Goal: Transaction & Acquisition: Book appointment/travel/reservation

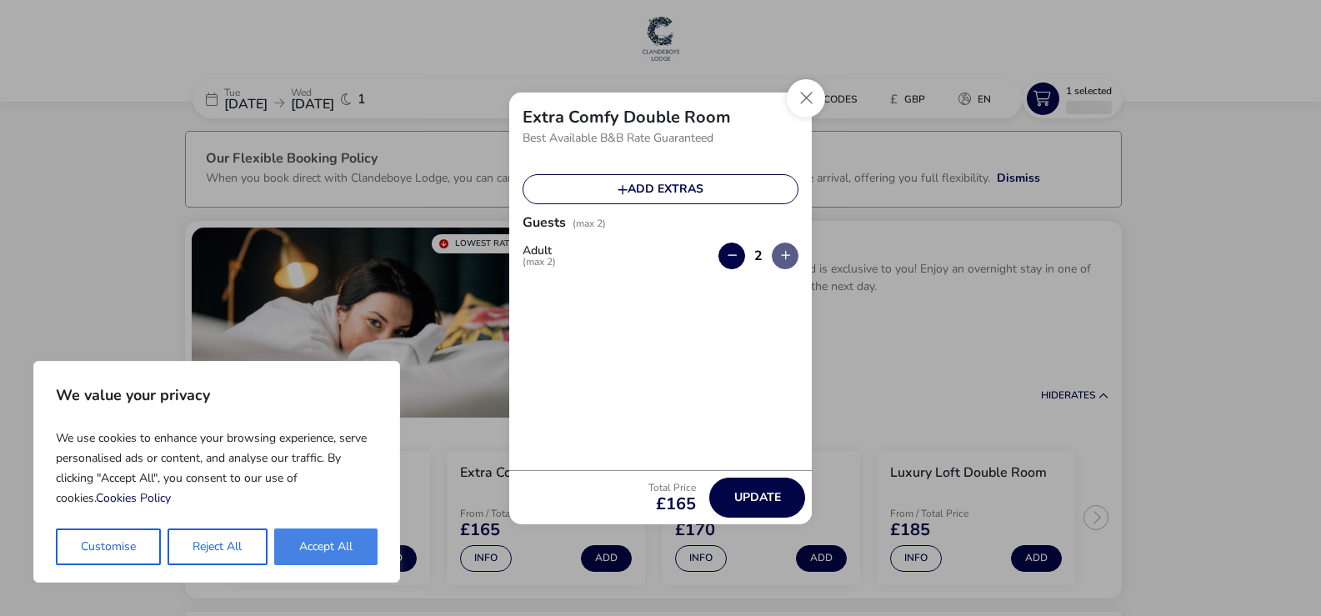
click at [321, 551] on button "Accept All" at bounding box center [325, 547] width 103 height 37
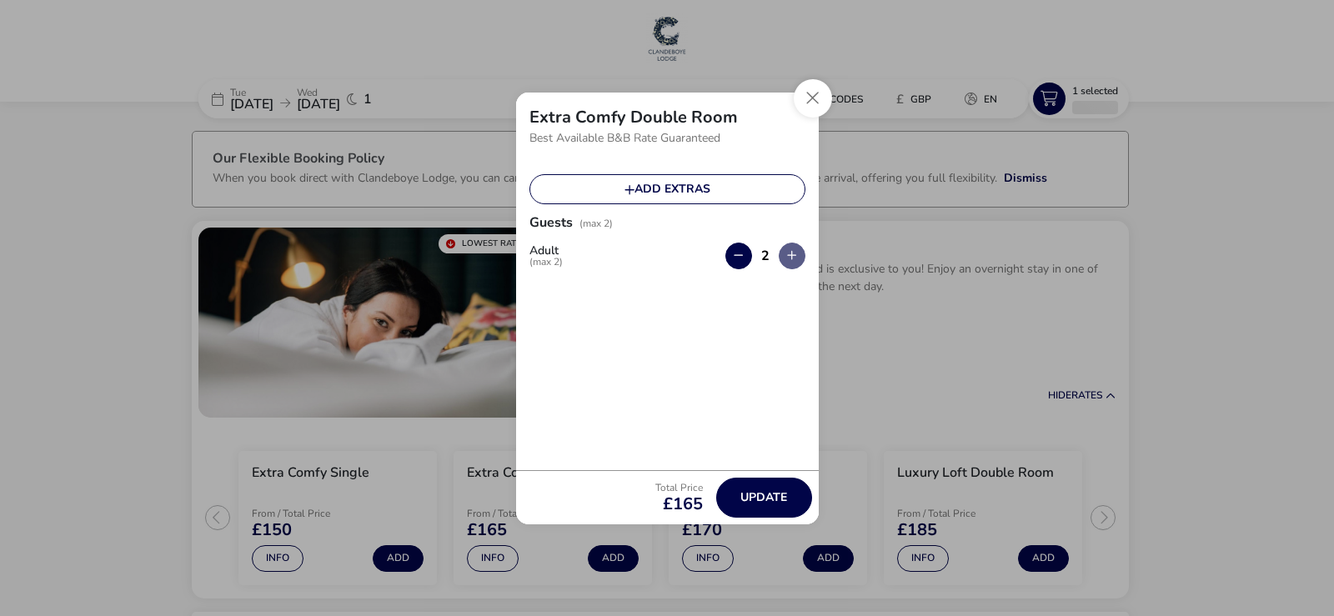
checkbox input "true"
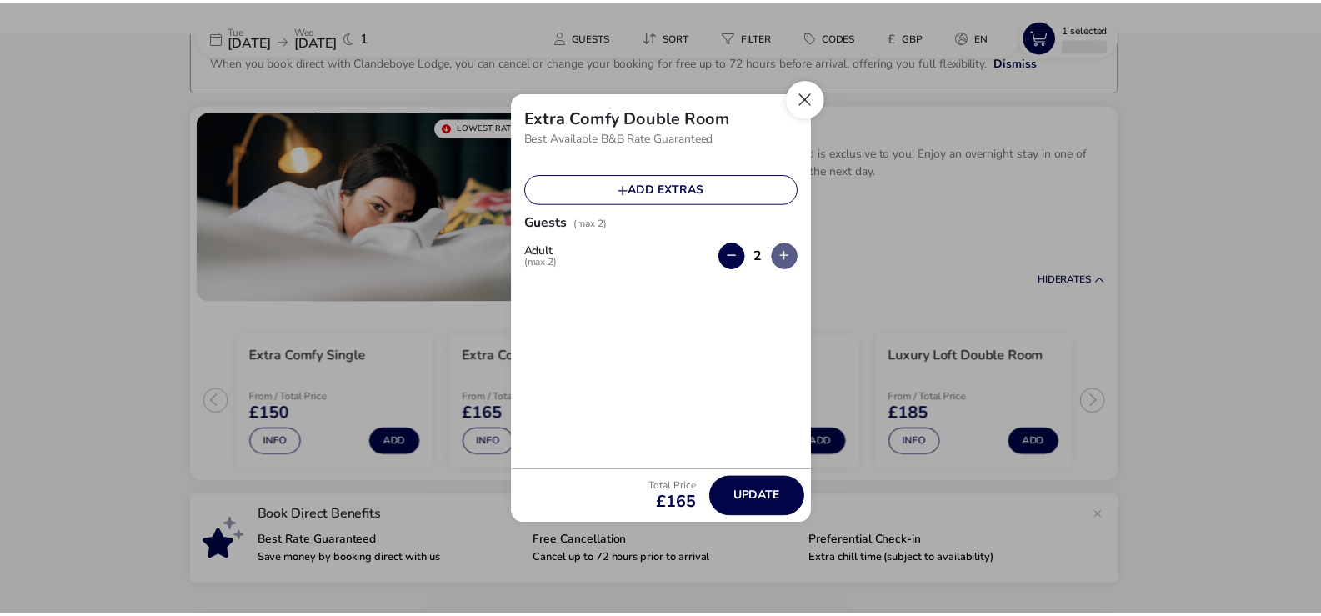
scroll to position [122, 0]
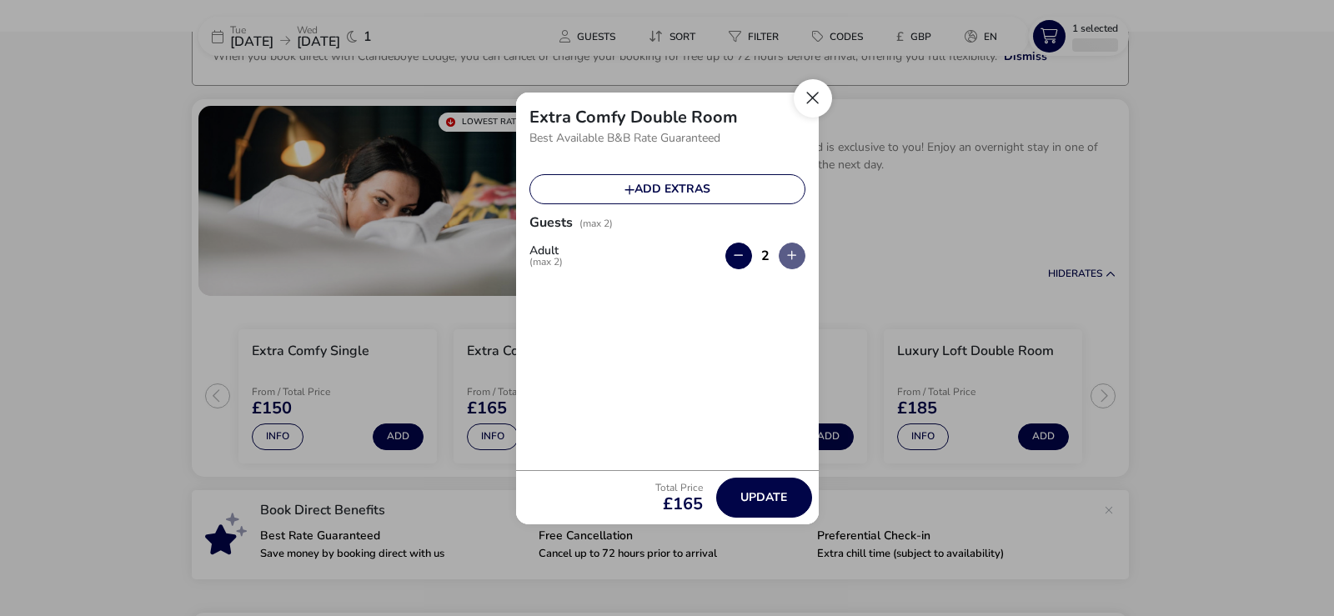
click at [808, 94] on button "Close" at bounding box center [813, 98] width 38 height 38
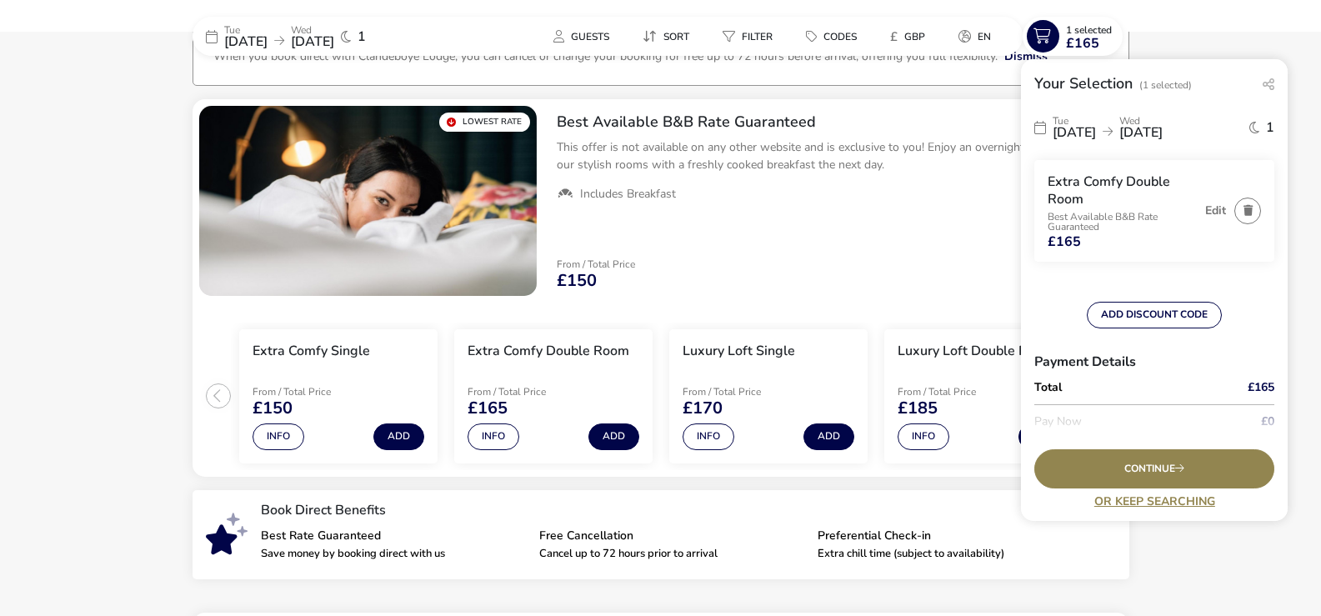
click at [334, 39] on span "[DATE]" at bounding box center [312, 42] width 43 height 18
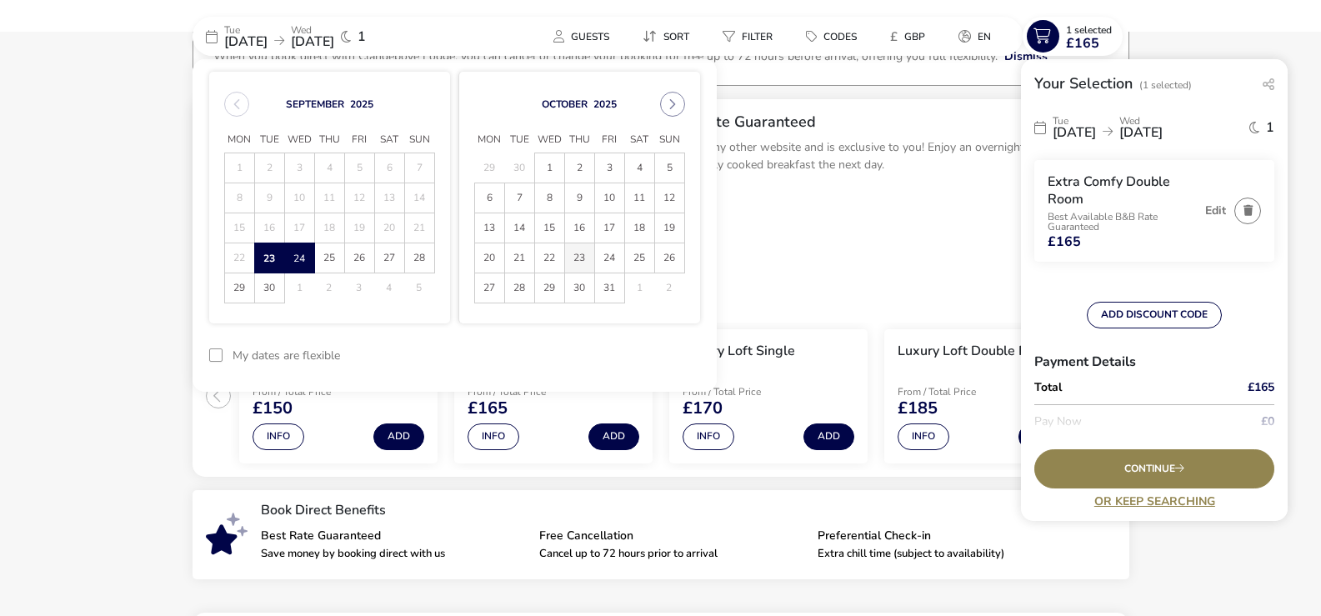
click at [585, 263] on span "23" at bounding box center [579, 257] width 29 height 29
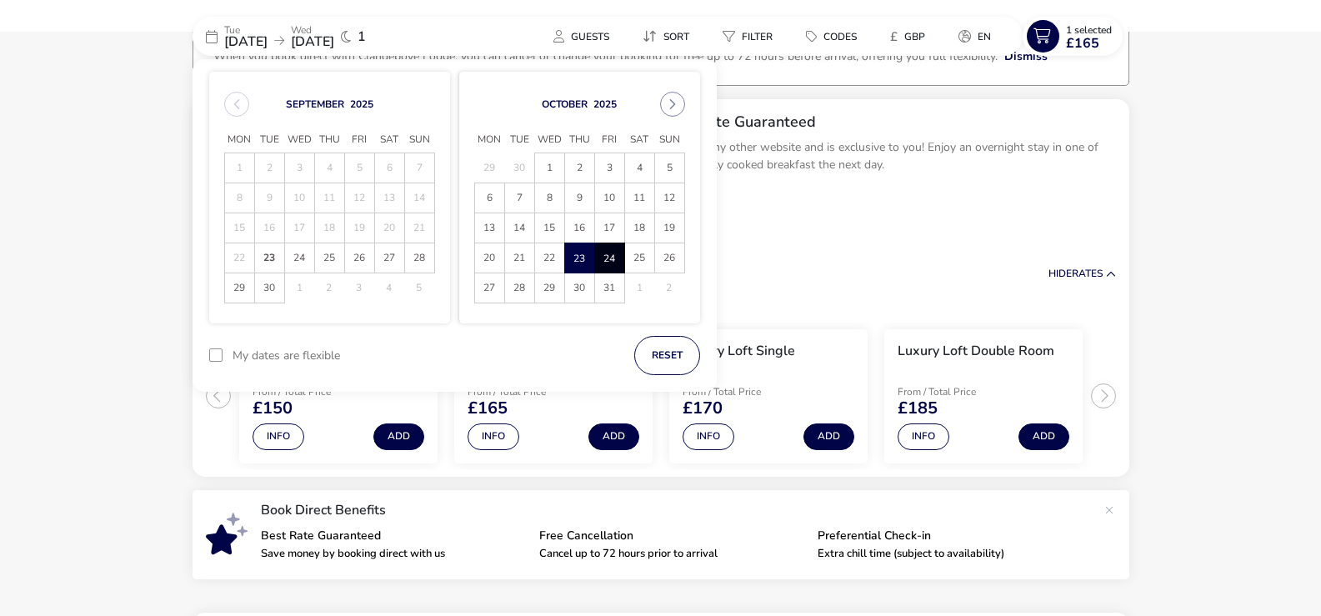
click at [613, 258] on span "24" at bounding box center [609, 257] width 29 height 29
click at [617, 259] on span "24" at bounding box center [609, 257] width 29 height 29
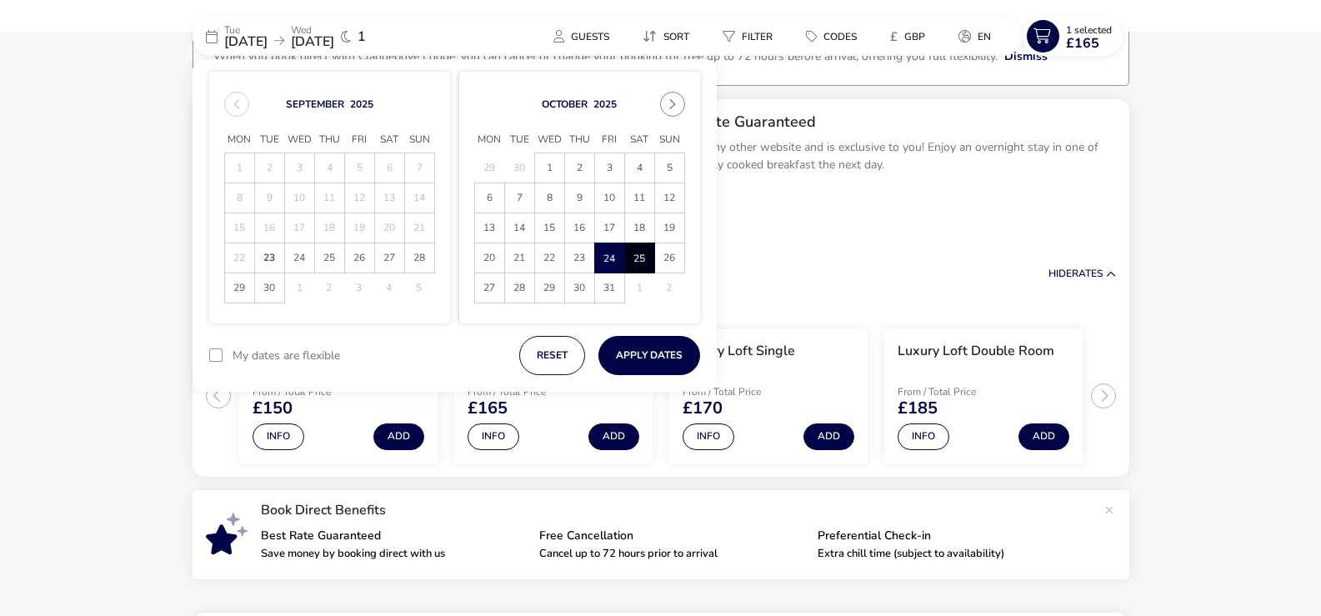
click at [642, 257] on span "25" at bounding box center [639, 257] width 29 height 29
click at [650, 358] on button "Apply Dates" at bounding box center [650, 355] width 102 height 39
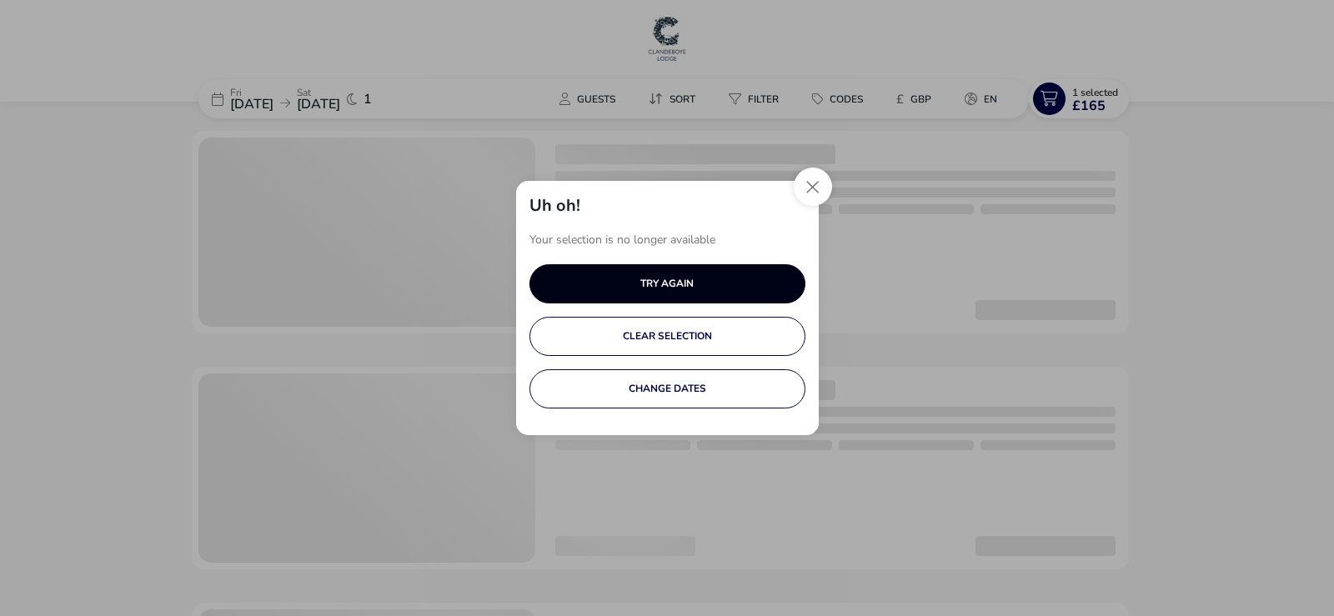
click at [677, 287] on button "TRY AGAIN" at bounding box center [667, 283] width 276 height 39
click at [660, 384] on button "CHANGE DATES" at bounding box center [667, 388] width 276 height 39
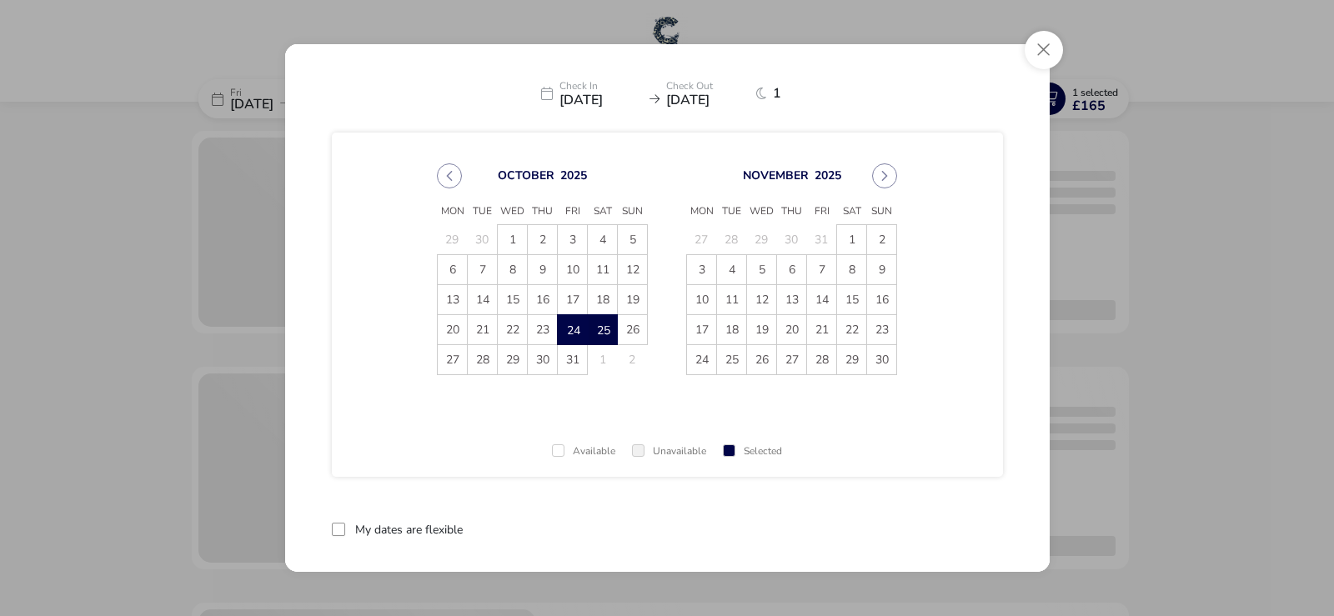
click at [599, 326] on span "25" at bounding box center [602, 329] width 29 height 29
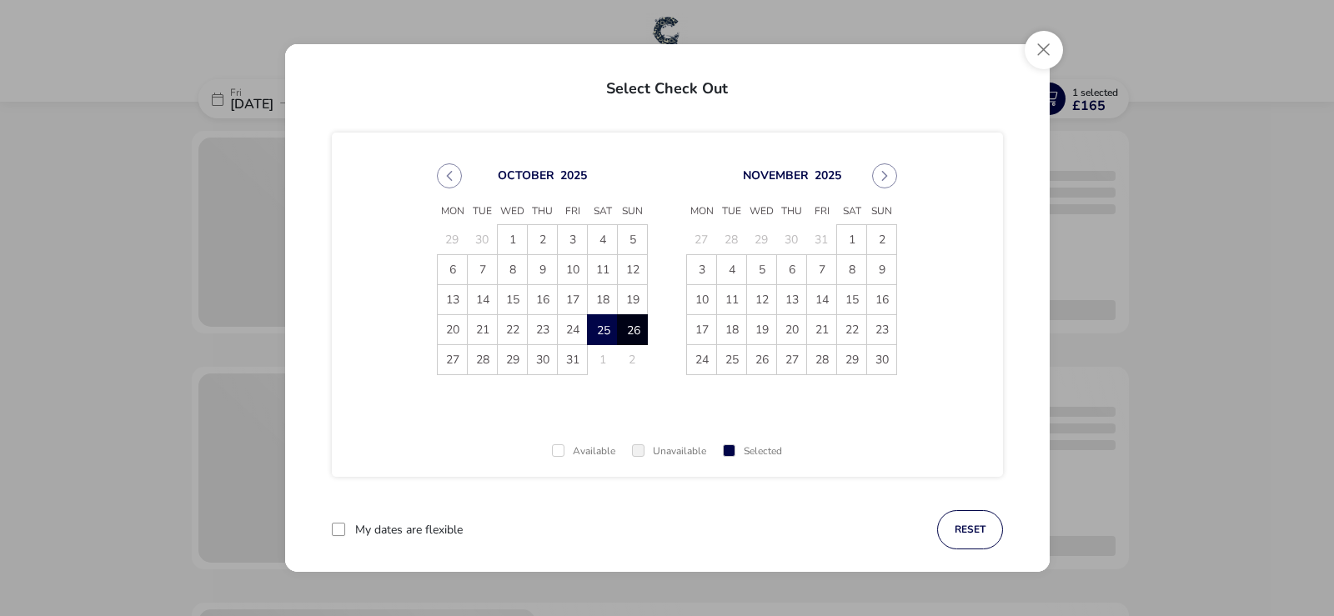
click at [629, 328] on span "26" at bounding box center [632, 329] width 29 height 29
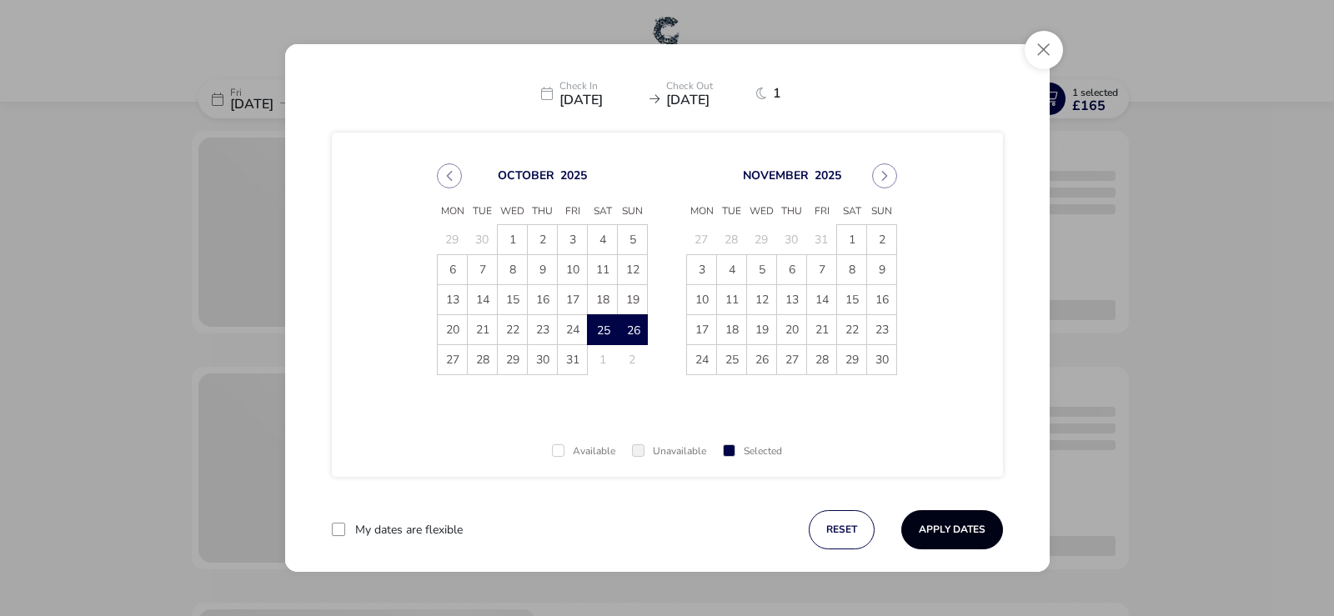
click at [951, 525] on button "Apply Dates" at bounding box center [952, 529] width 102 height 39
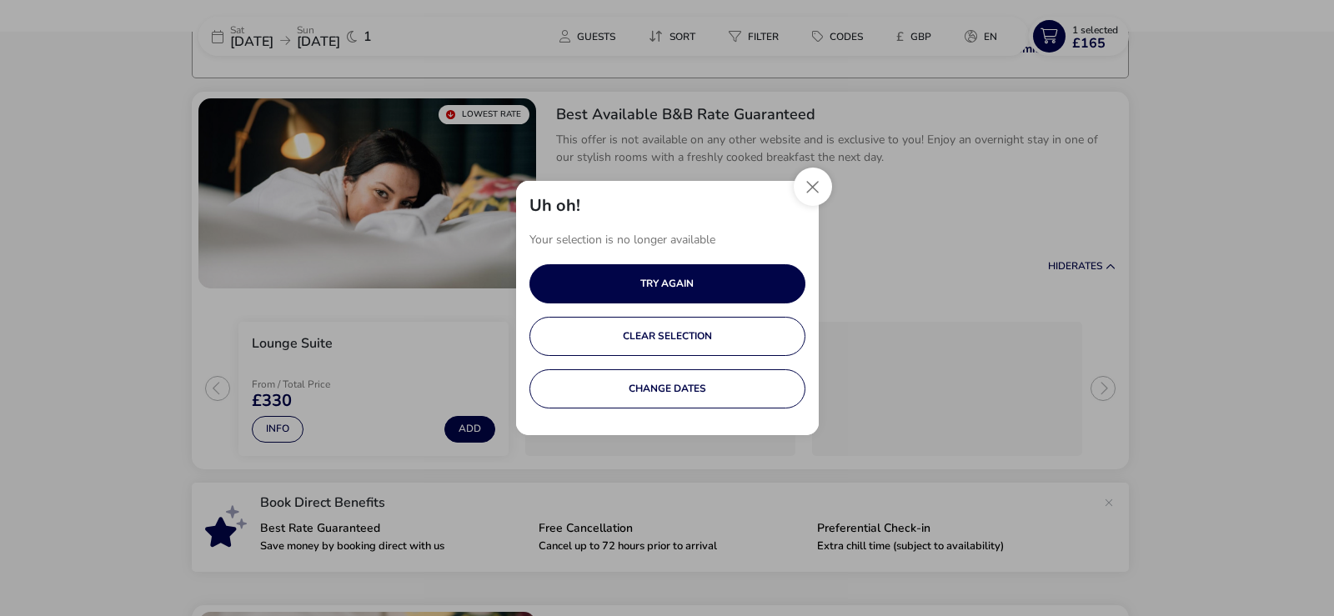
scroll to position [130, 0]
click at [807, 191] on button "Close" at bounding box center [813, 187] width 38 height 38
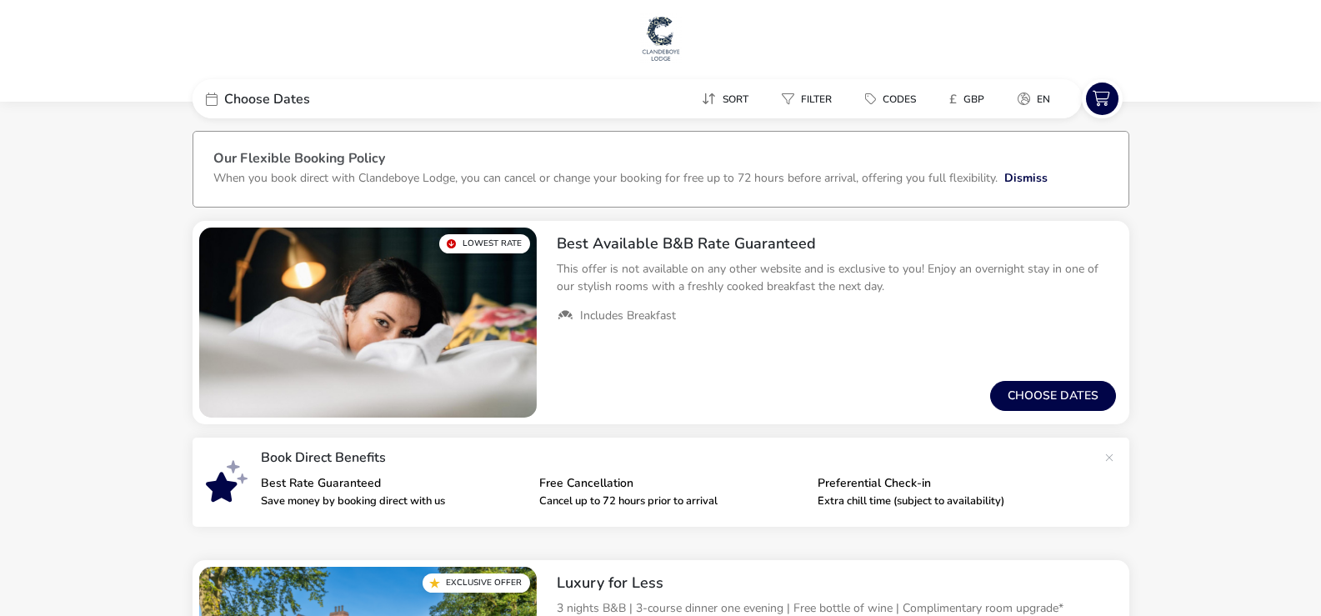
click at [484, 105] on div "Sort Filter Codes £ GBP en" at bounding box center [767, 98] width 629 height 39
click at [298, 106] on span "Choose Dates" at bounding box center [267, 99] width 86 height 13
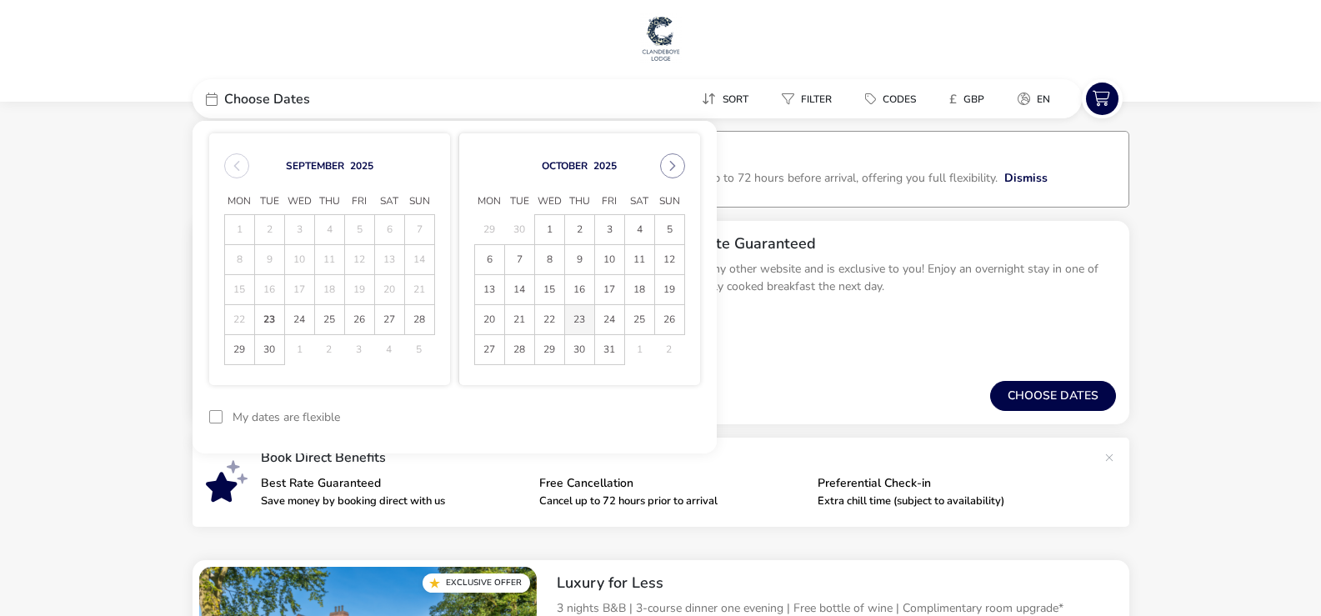
click at [577, 320] on span "23" at bounding box center [579, 319] width 29 height 29
click at [604, 321] on span "24" at bounding box center [609, 319] width 29 height 29
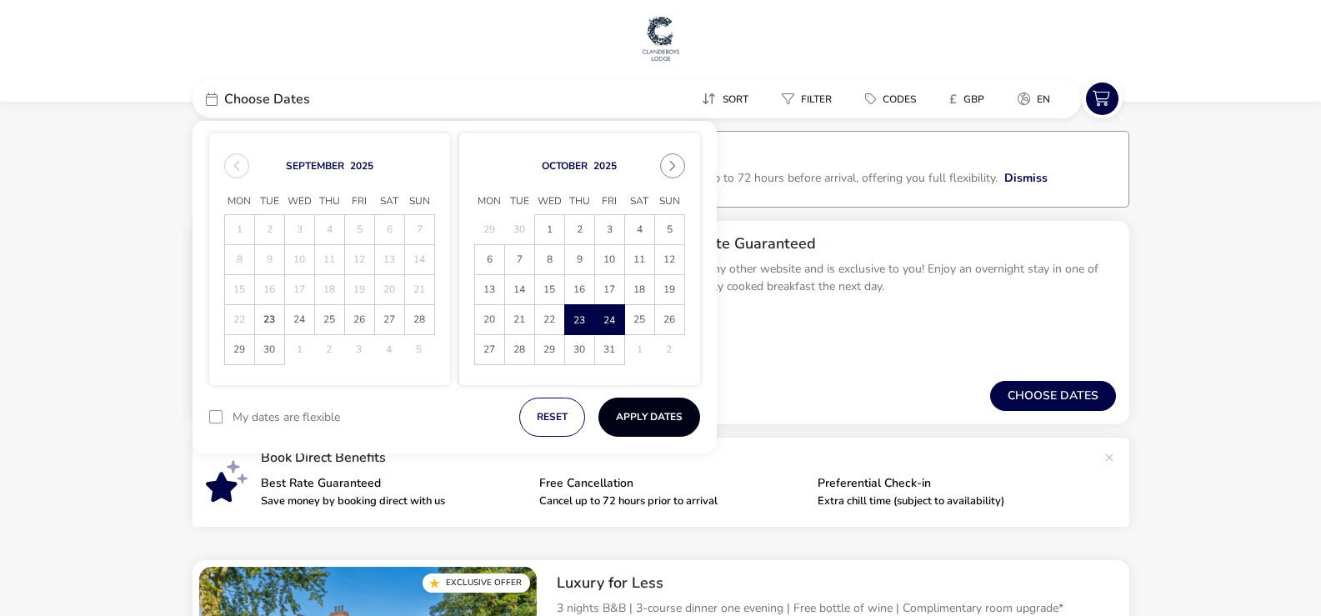
click at [650, 413] on button "Apply Dates" at bounding box center [650, 417] width 102 height 39
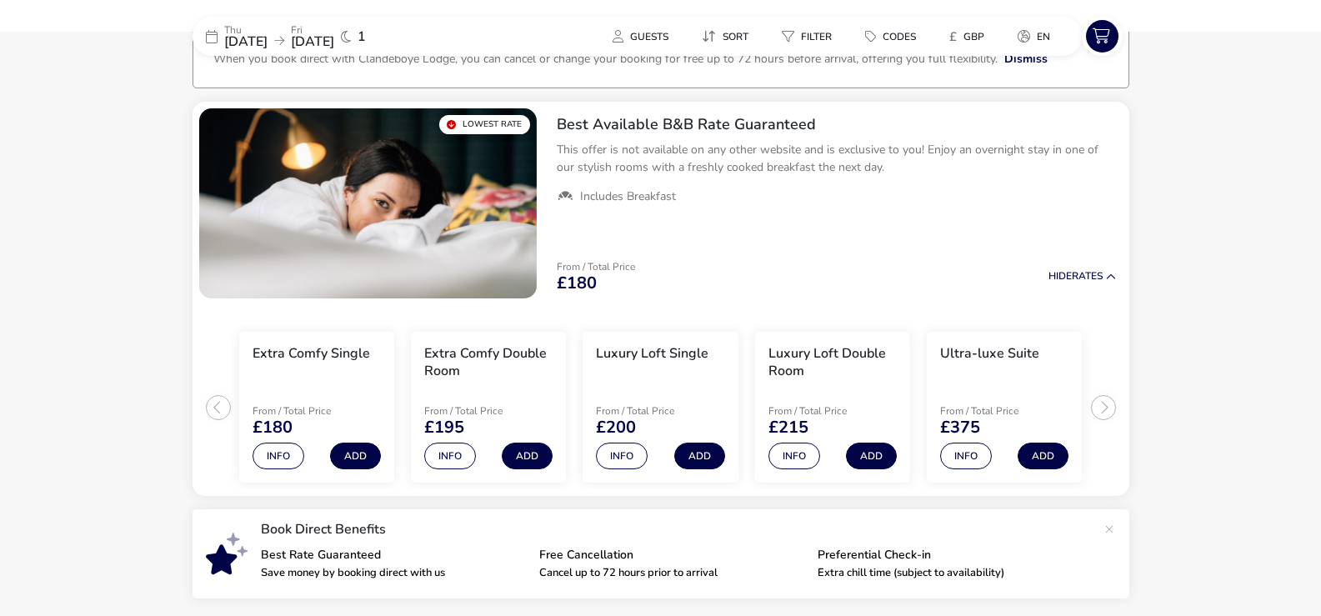
scroll to position [137, 0]
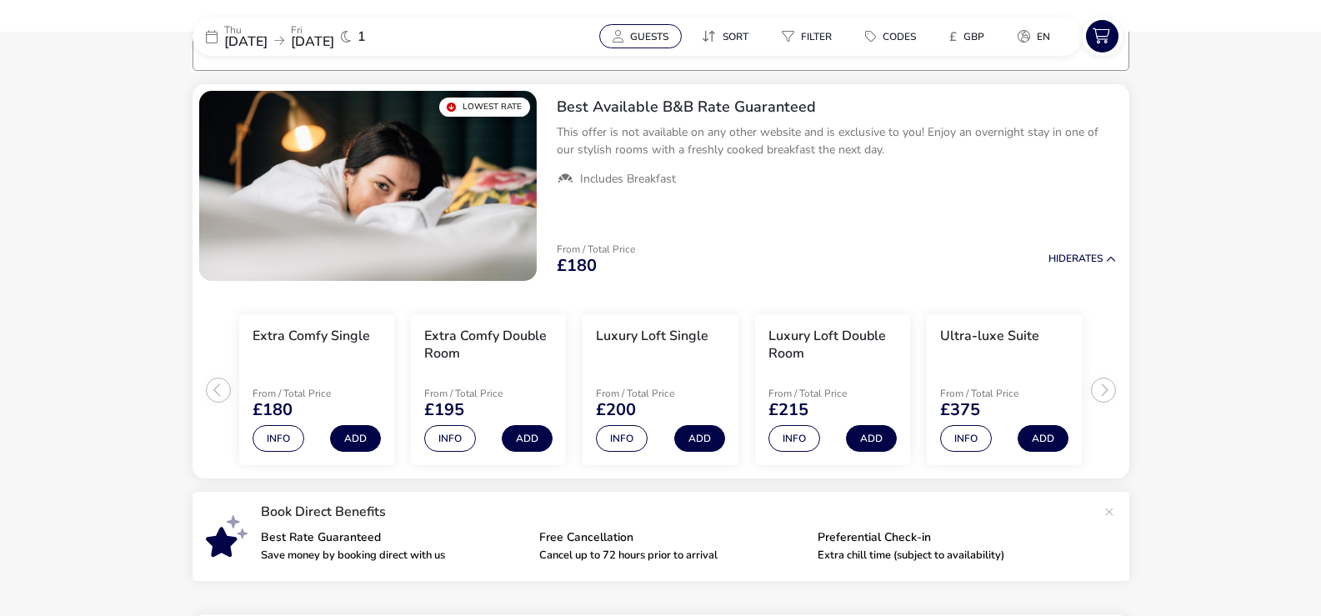
click at [674, 39] on button "Guests" at bounding box center [640, 36] width 83 height 24
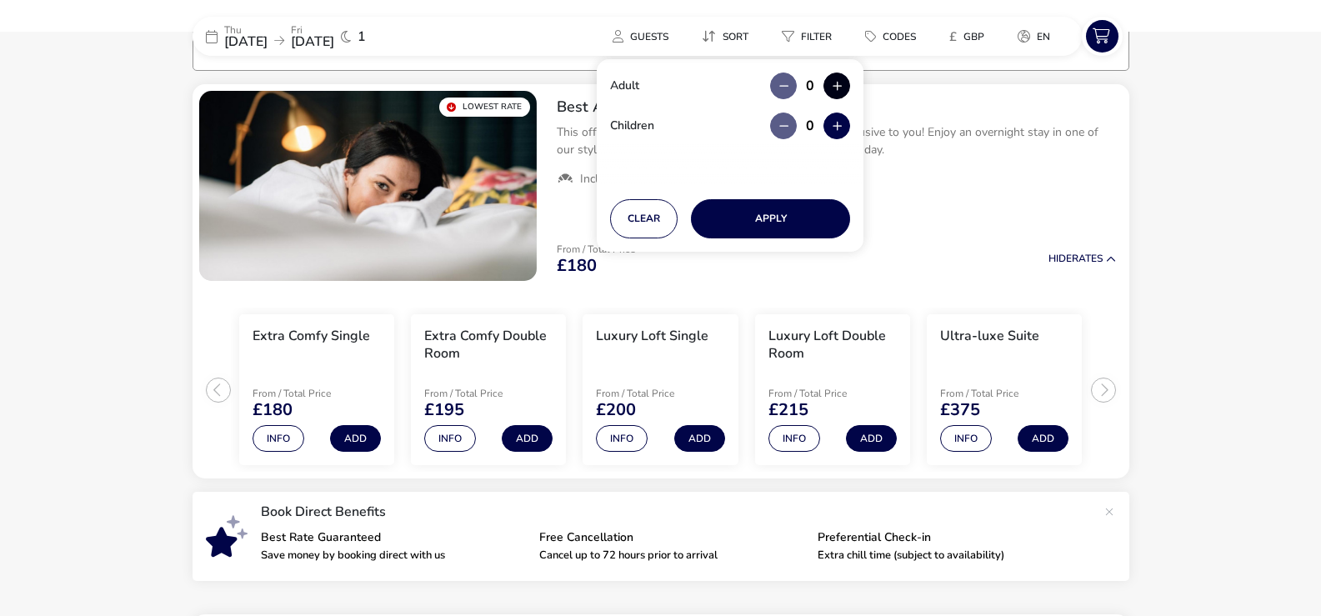
click at [834, 83] on button "button" at bounding box center [837, 86] width 27 height 27
type input "2"
click at [808, 208] on button "Apply" at bounding box center [770, 218] width 159 height 39
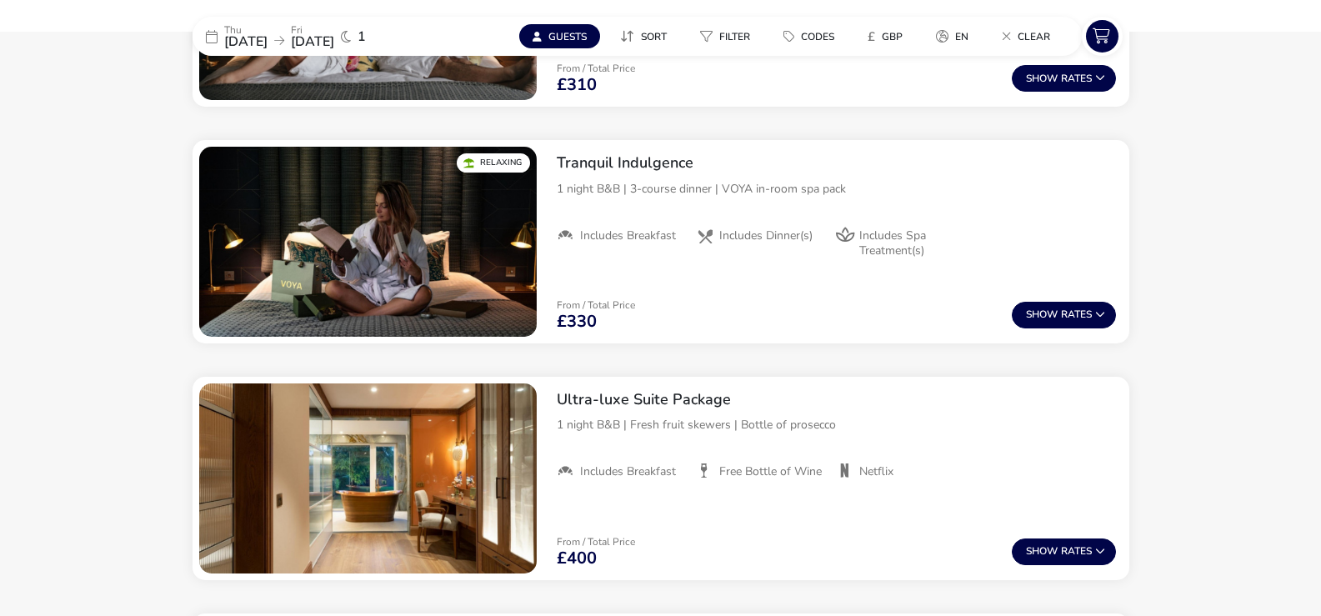
scroll to position [1070, 0]
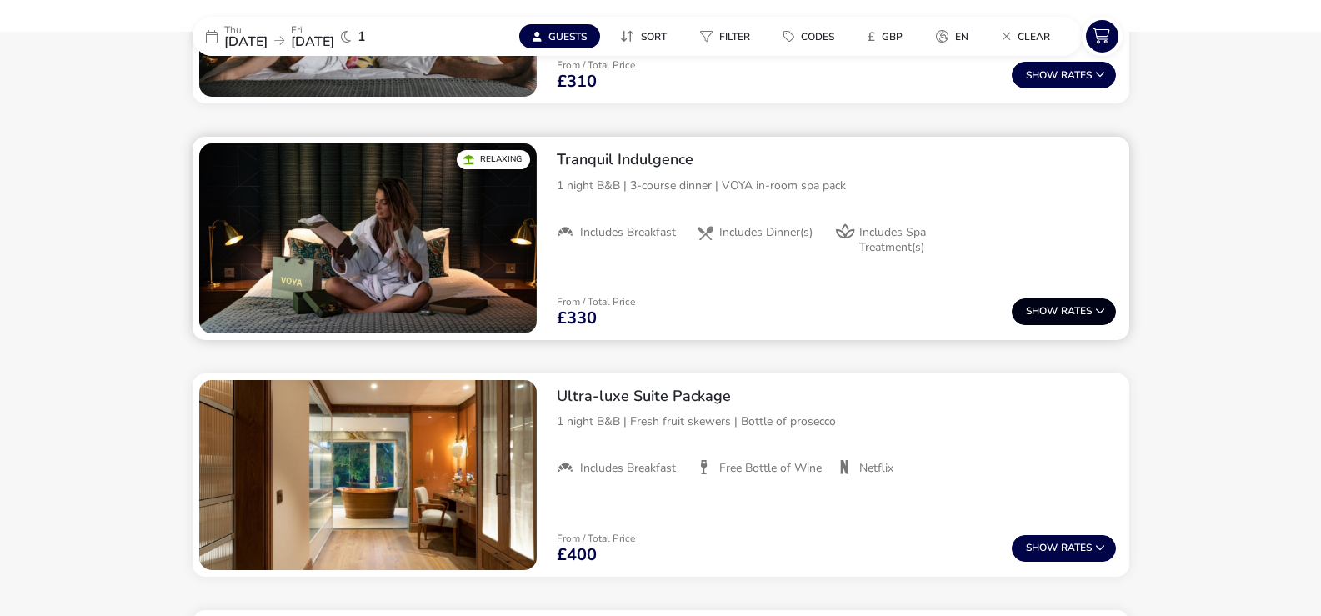
click at [1085, 306] on button "Show Rates" at bounding box center [1064, 311] width 104 height 27
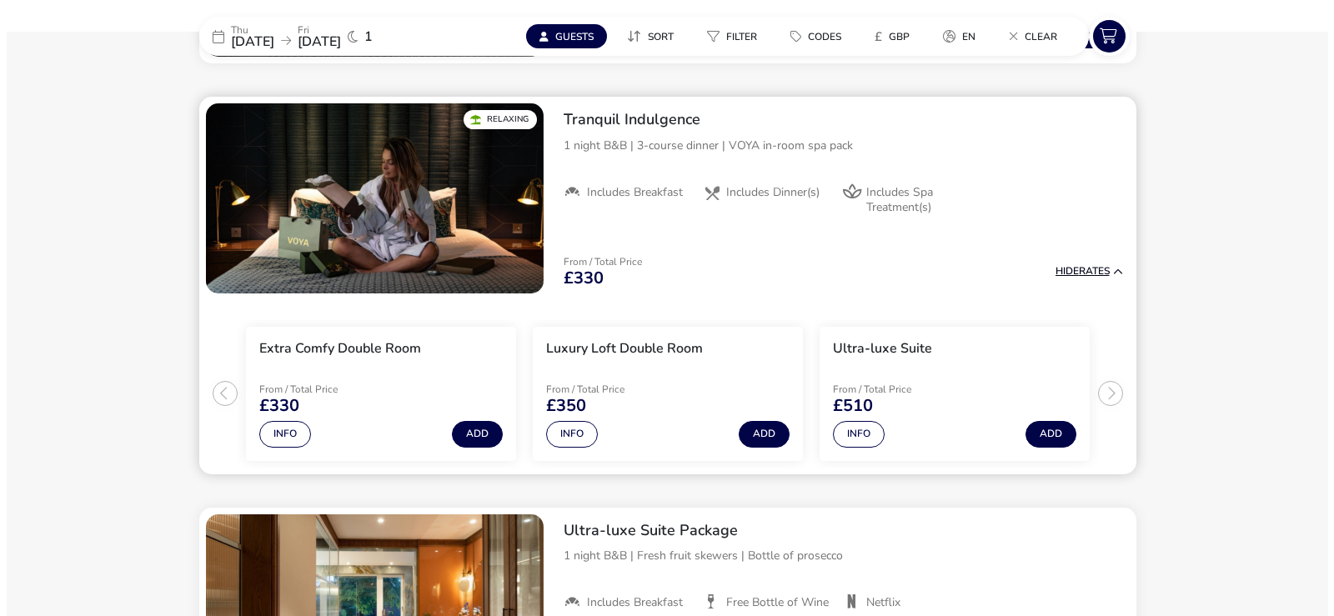
scroll to position [1124, 0]
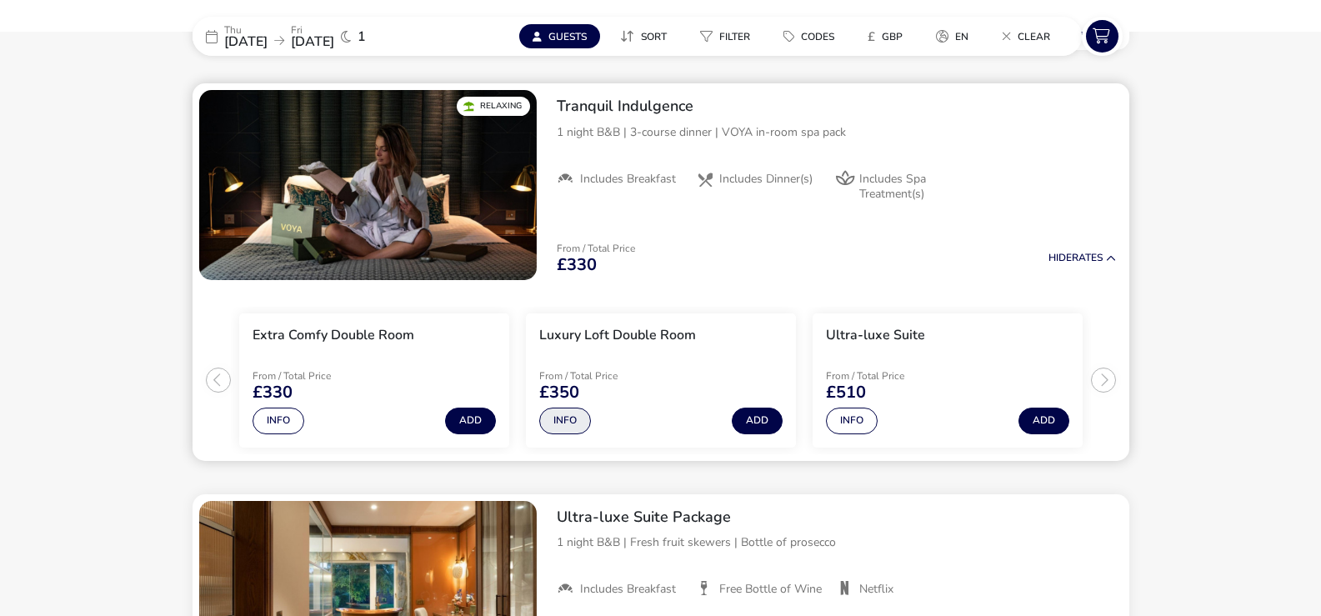
click at [567, 419] on button "Info" at bounding box center [565, 421] width 52 height 27
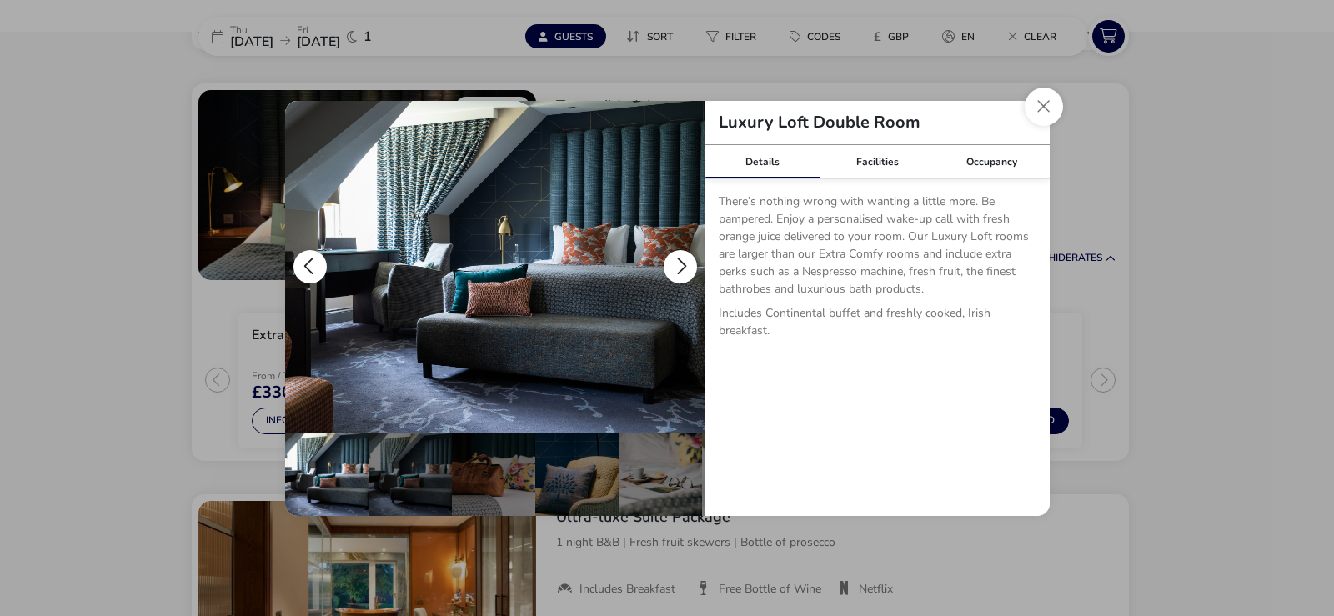
click at [673, 266] on button "details" at bounding box center [680, 266] width 33 height 33
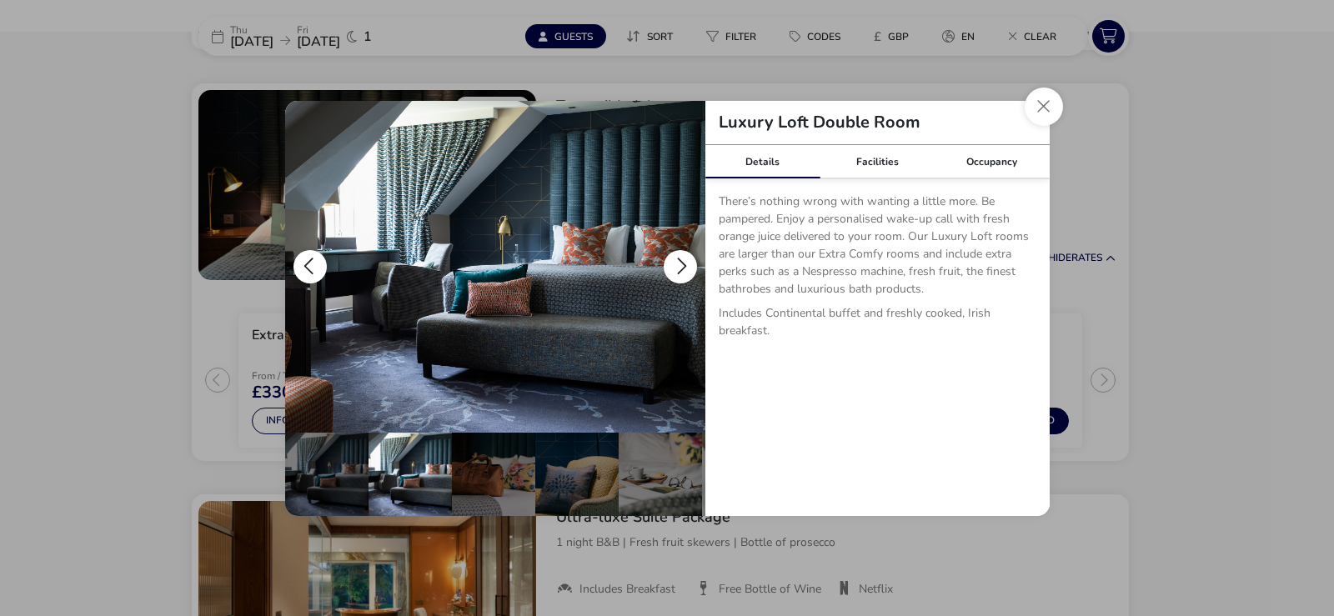
click at [673, 266] on button "details" at bounding box center [680, 266] width 33 height 33
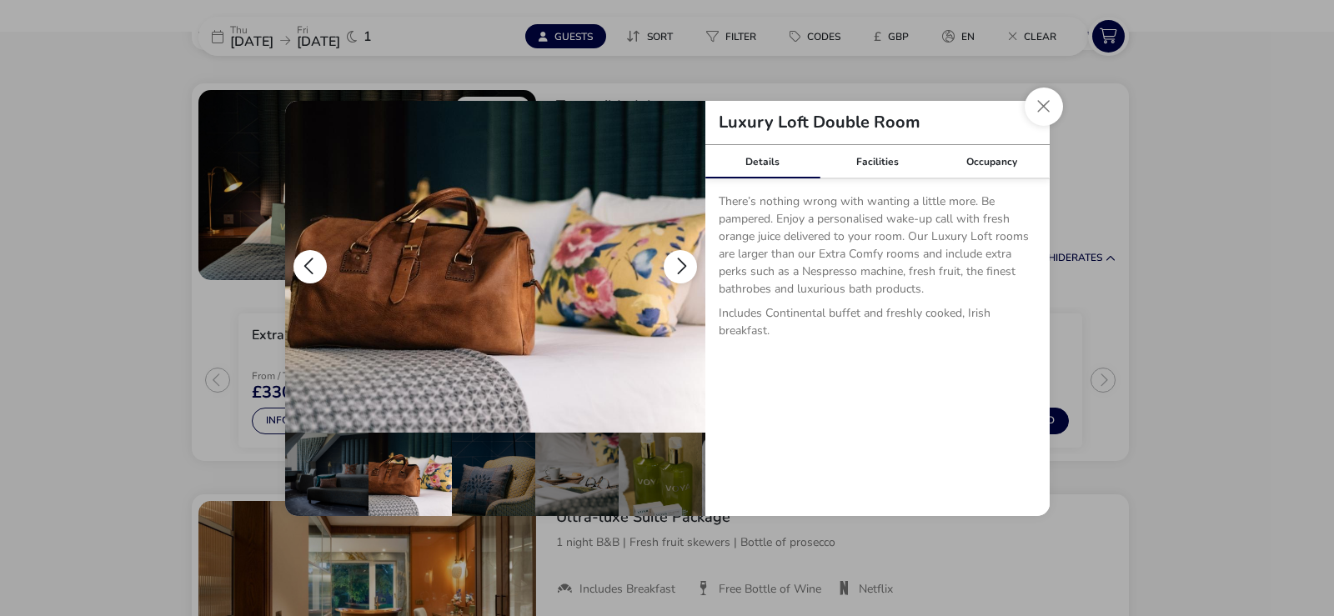
click at [682, 263] on button "details" at bounding box center [680, 266] width 33 height 33
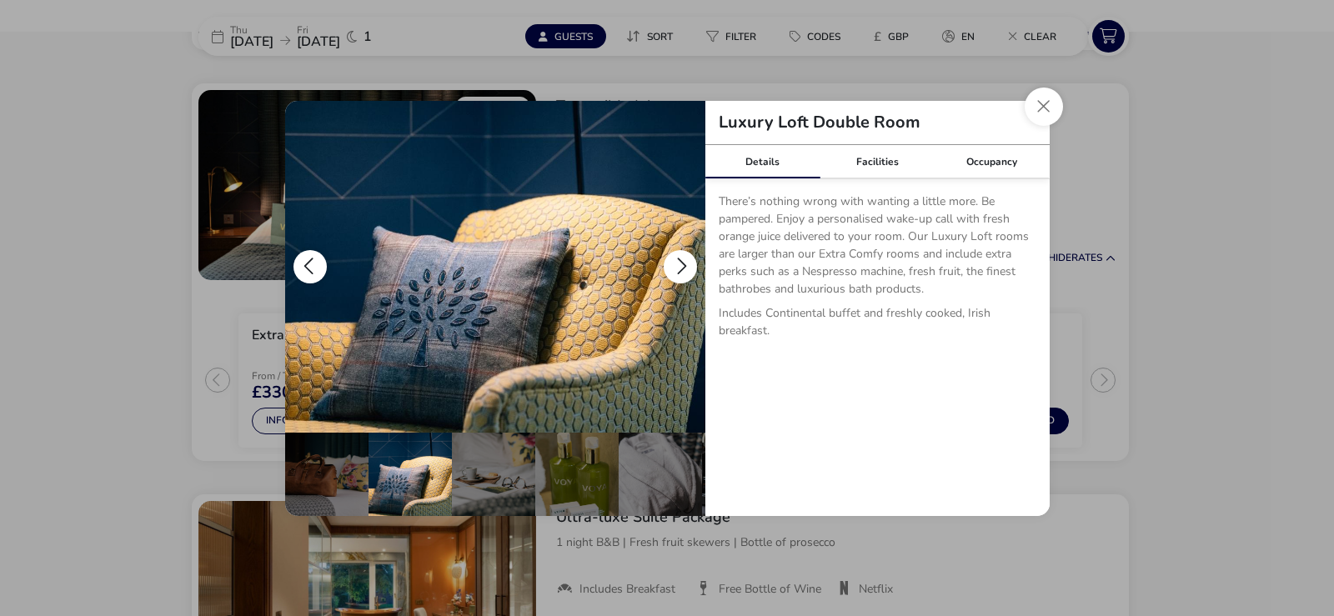
click at [682, 263] on button "details" at bounding box center [680, 266] width 33 height 33
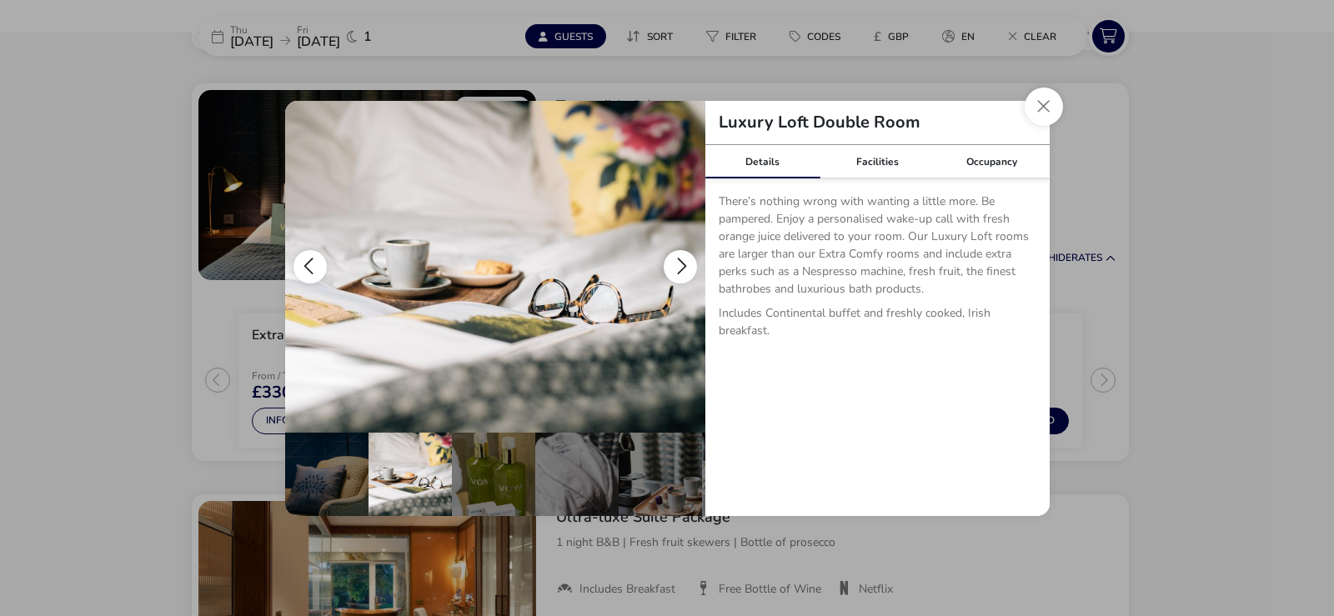
click at [682, 263] on button "details" at bounding box center [680, 266] width 33 height 33
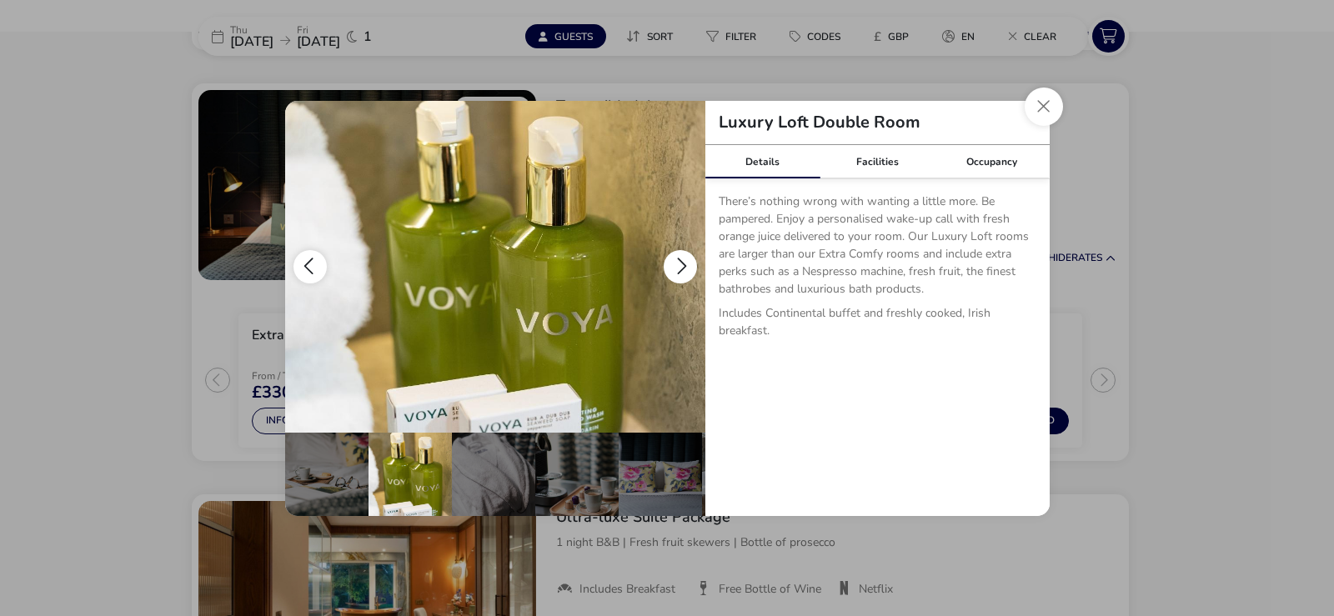
click at [682, 263] on button "details" at bounding box center [680, 266] width 33 height 33
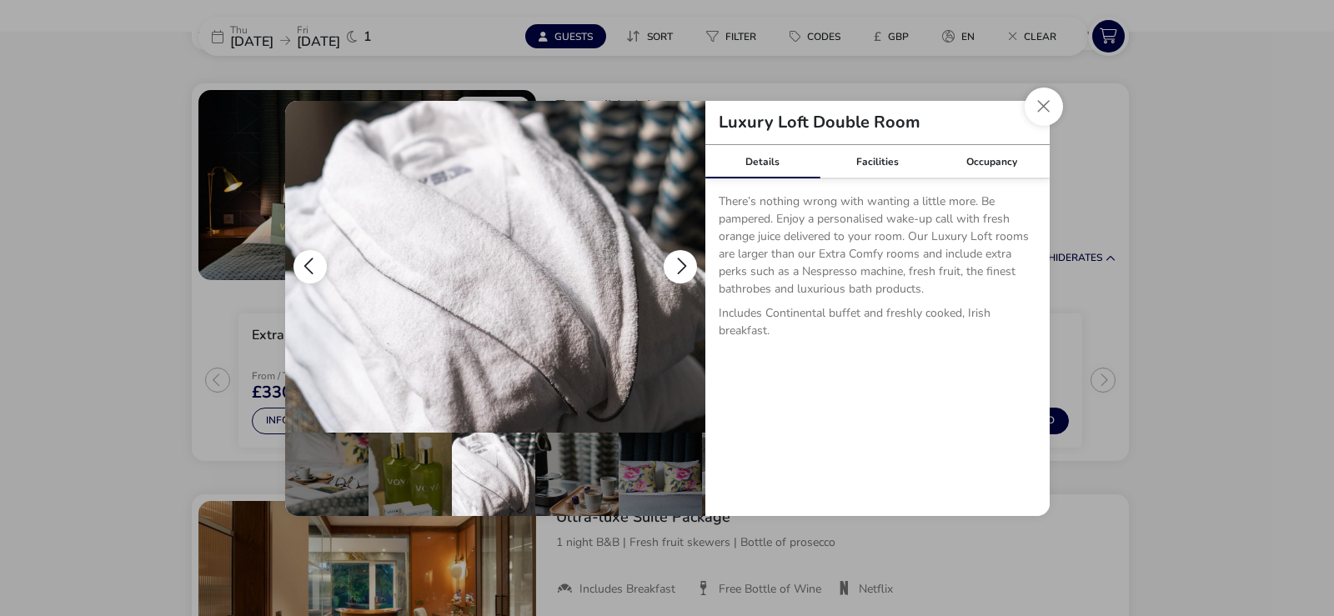
scroll to position [0, 414]
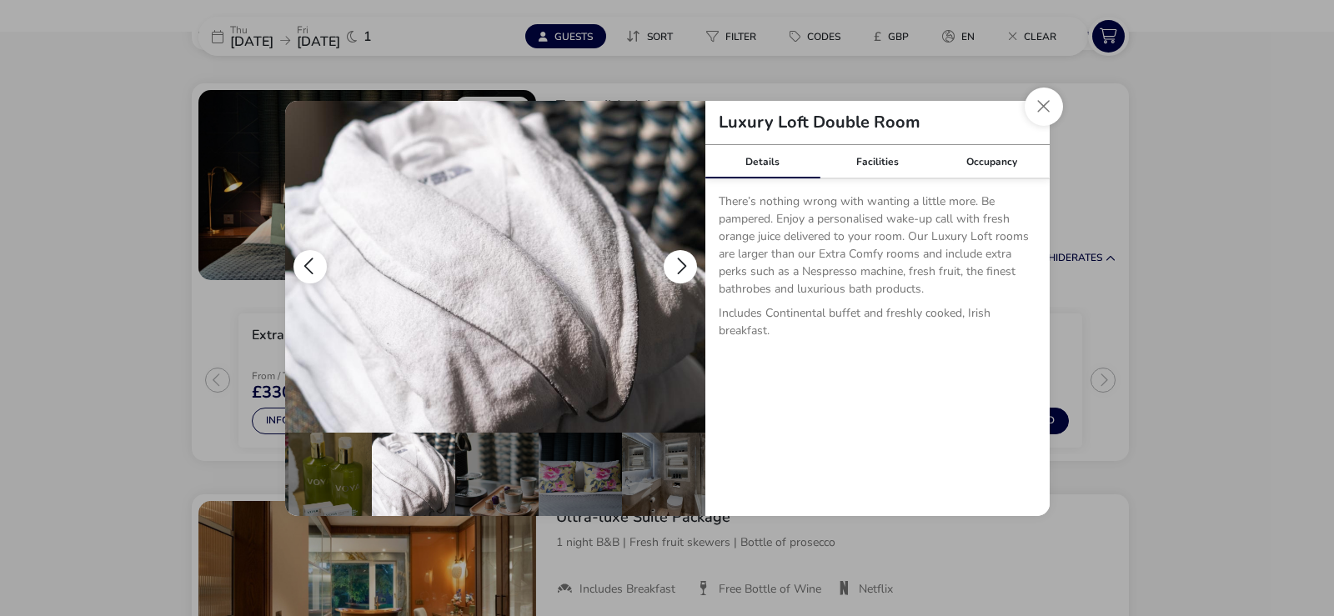
click at [682, 263] on button "details" at bounding box center [680, 266] width 33 height 33
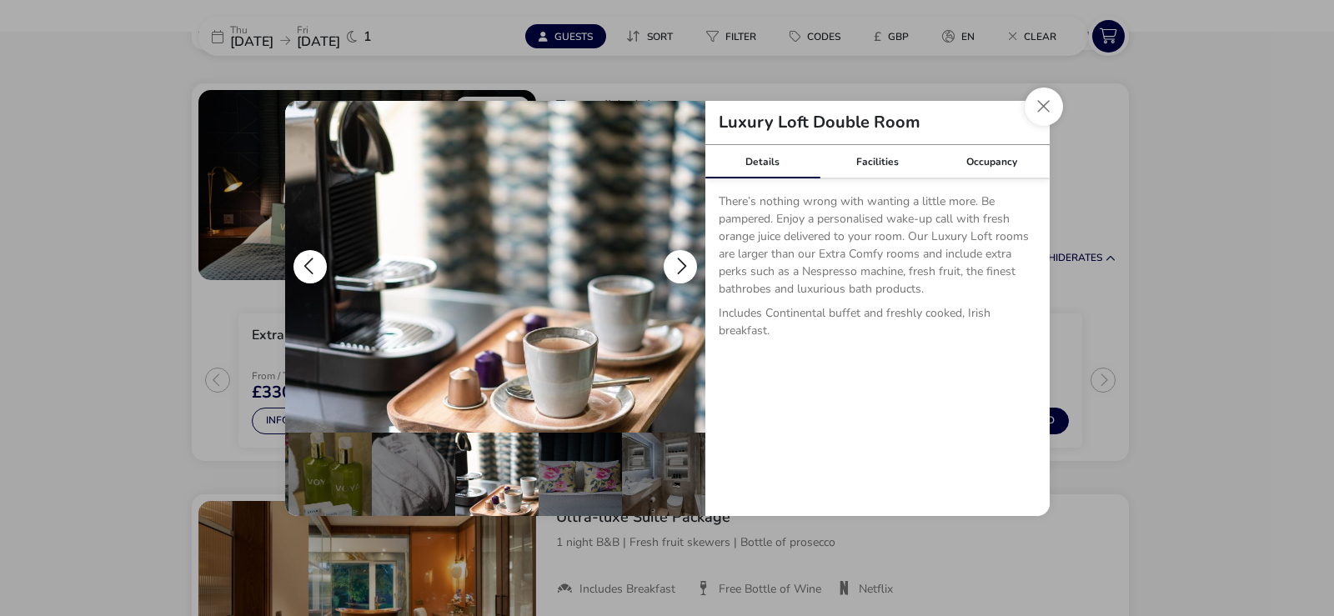
click at [682, 263] on button "details" at bounding box center [680, 266] width 33 height 33
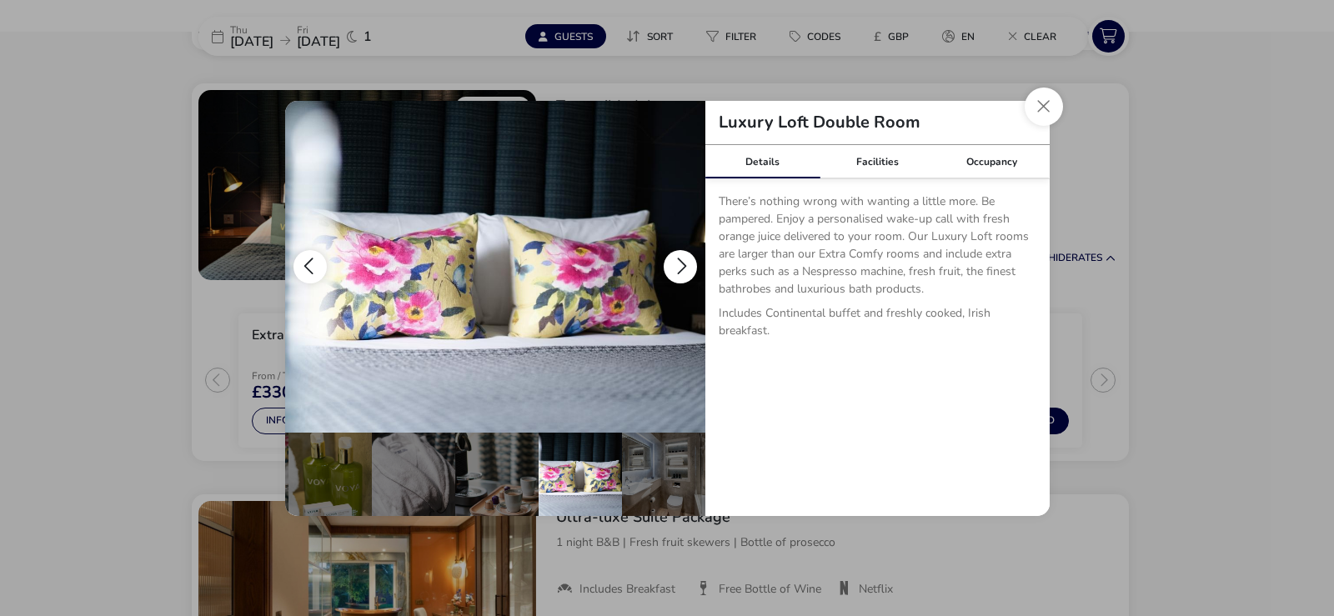
click at [682, 263] on button "details" at bounding box center [680, 266] width 33 height 33
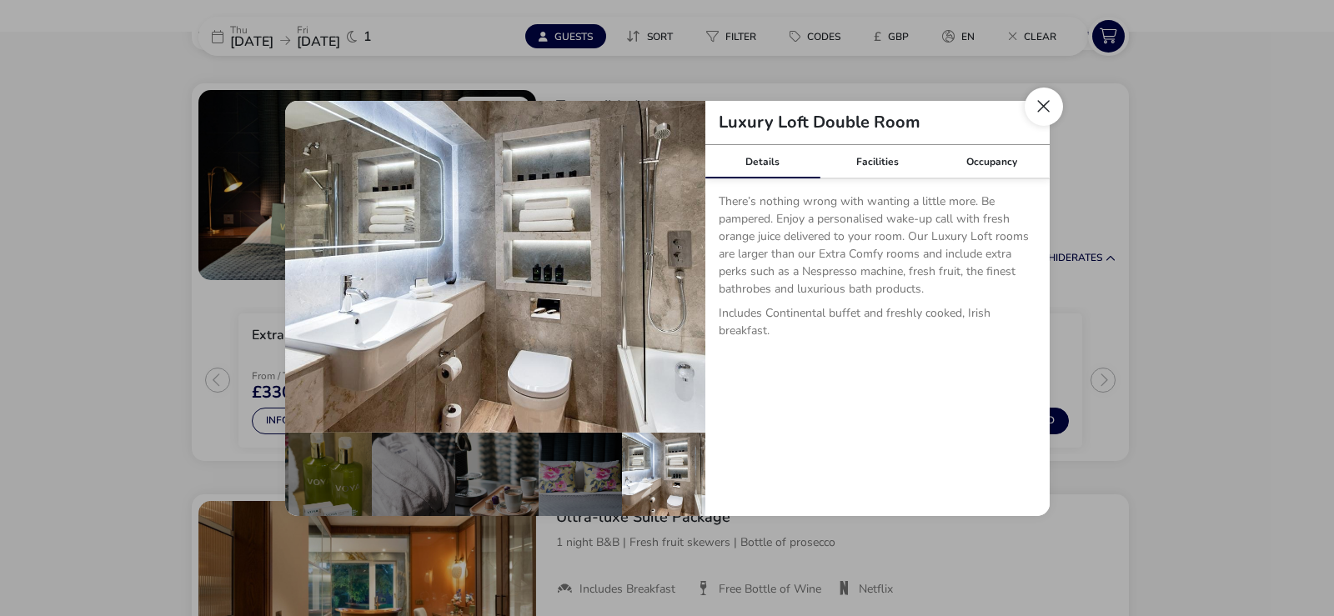
click at [1045, 103] on button "Close dialog" at bounding box center [1044, 107] width 38 height 38
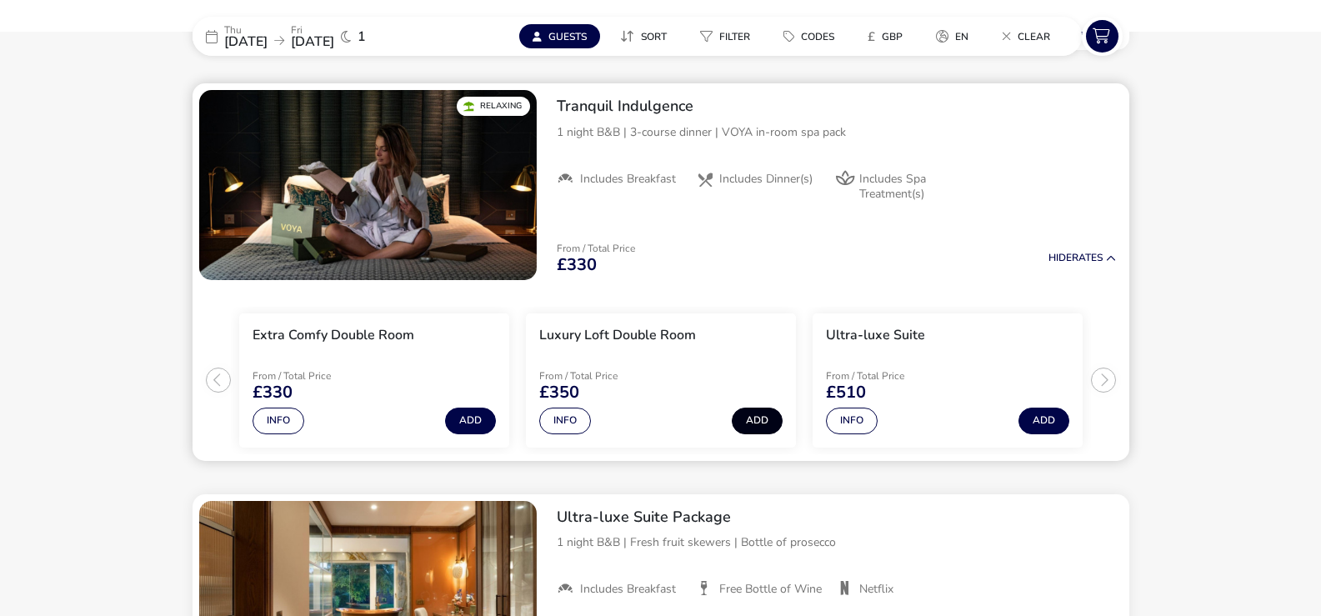
click at [754, 413] on button "Add" at bounding box center [757, 421] width 51 height 27
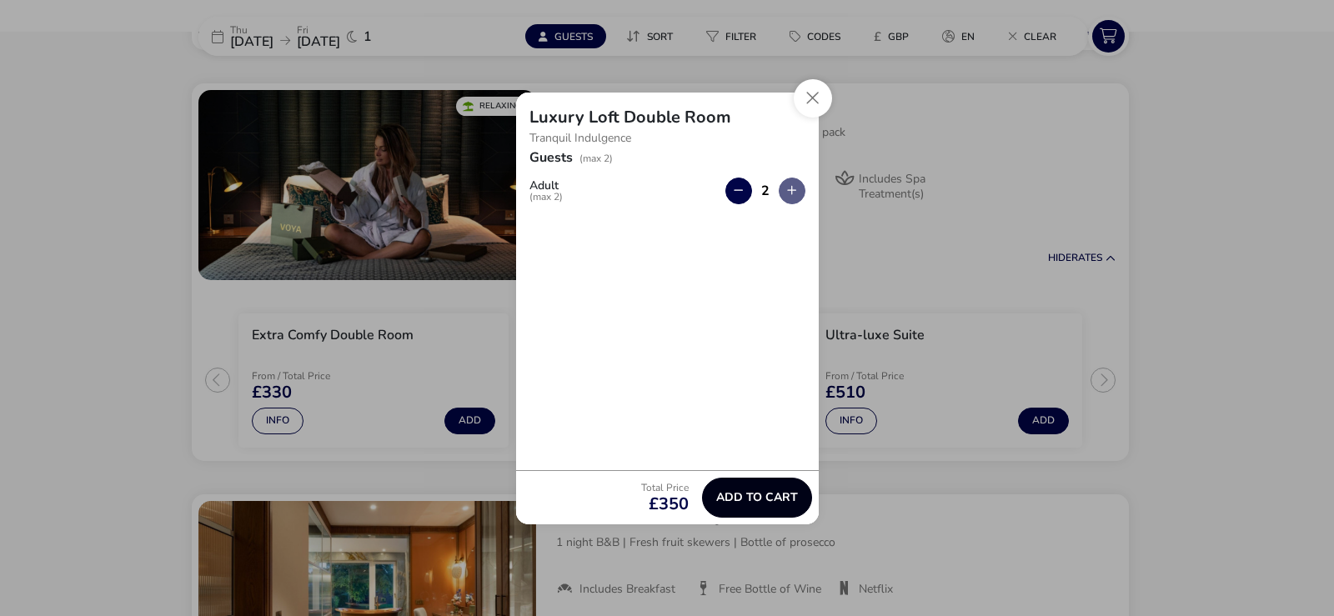
click at [754, 494] on span "Add to cart" at bounding box center [757, 497] width 82 height 13
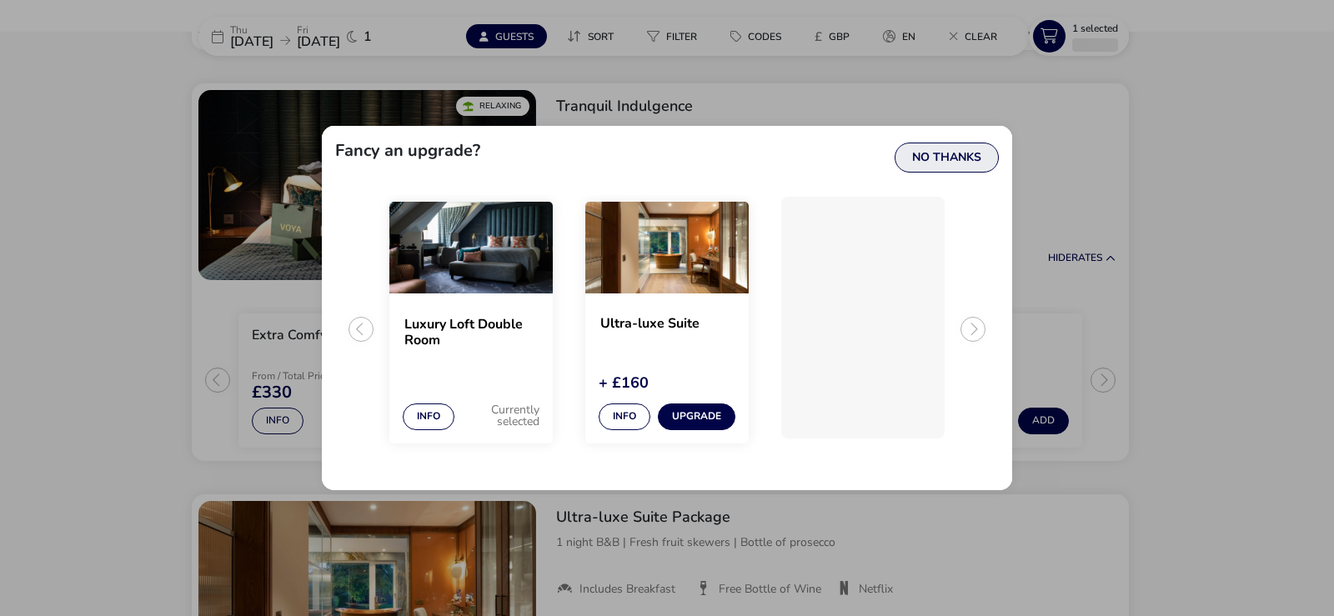
click at [946, 150] on button "No Thanks" at bounding box center [947, 158] width 104 height 30
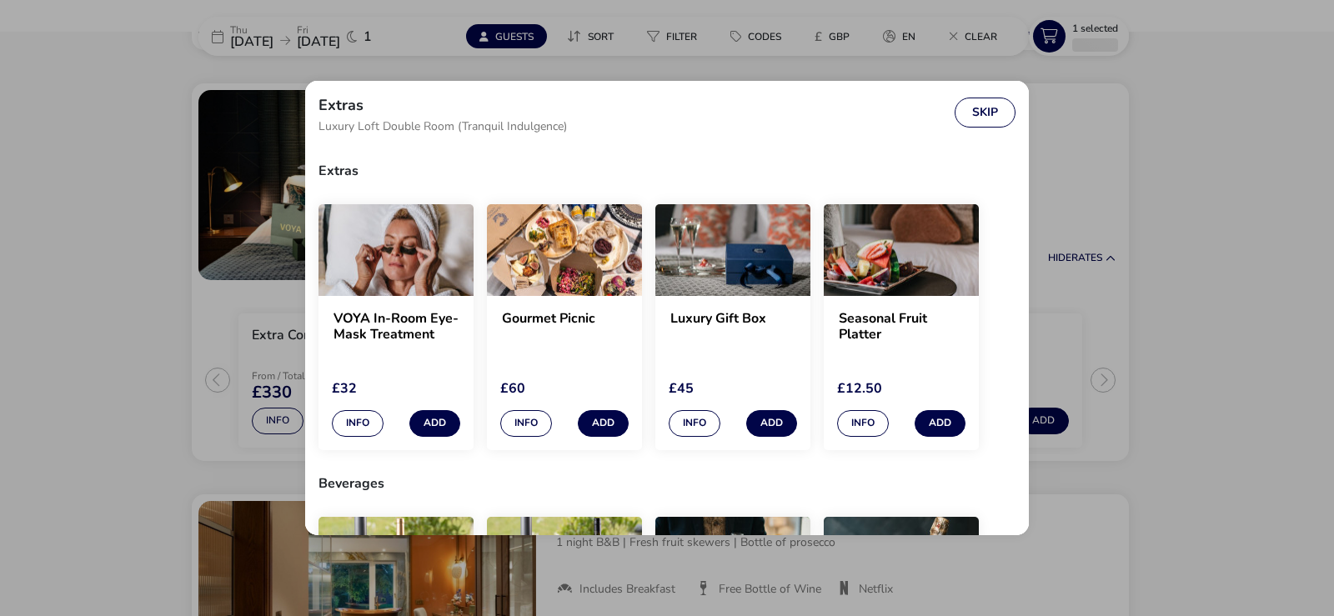
scroll to position [13, 0]
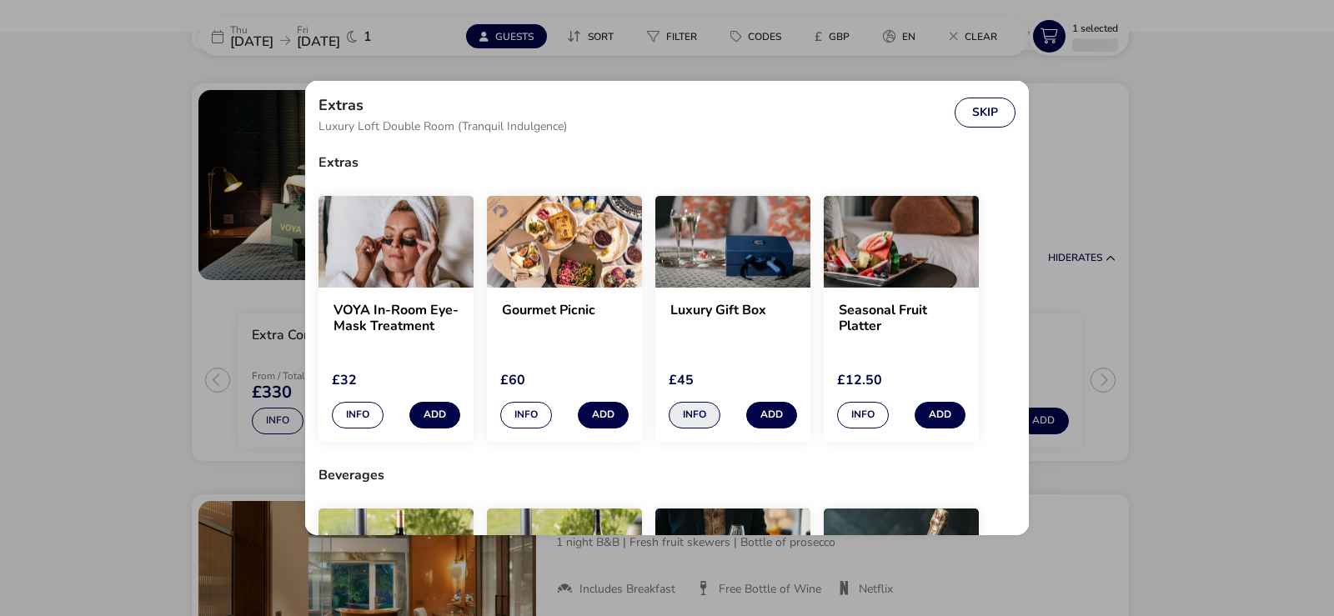
click at [692, 414] on button "Info" at bounding box center [695, 415] width 52 height 27
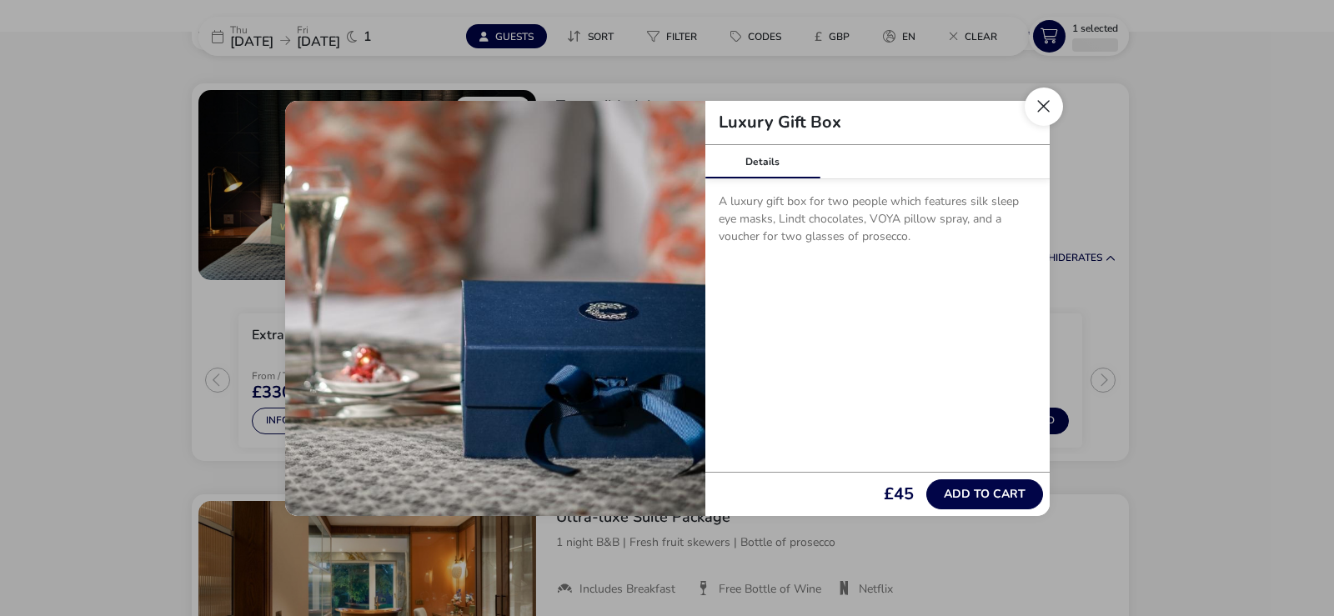
click at [1050, 110] on button "Close" at bounding box center [1044, 107] width 38 height 38
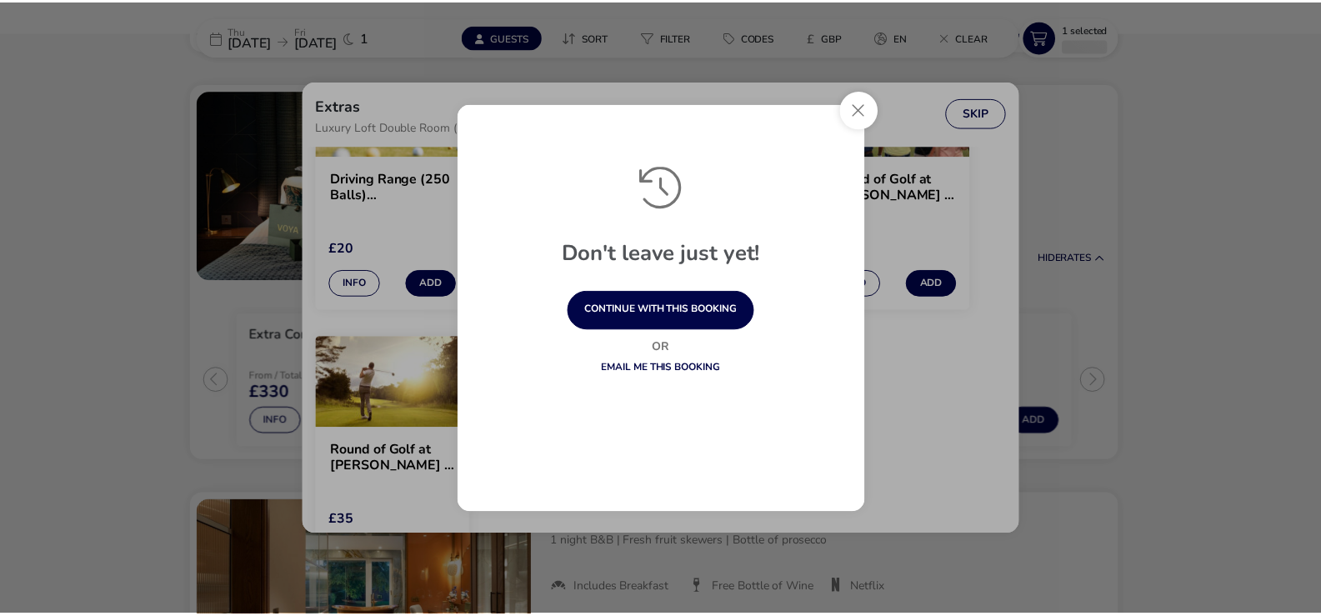
scroll to position [1351, 0]
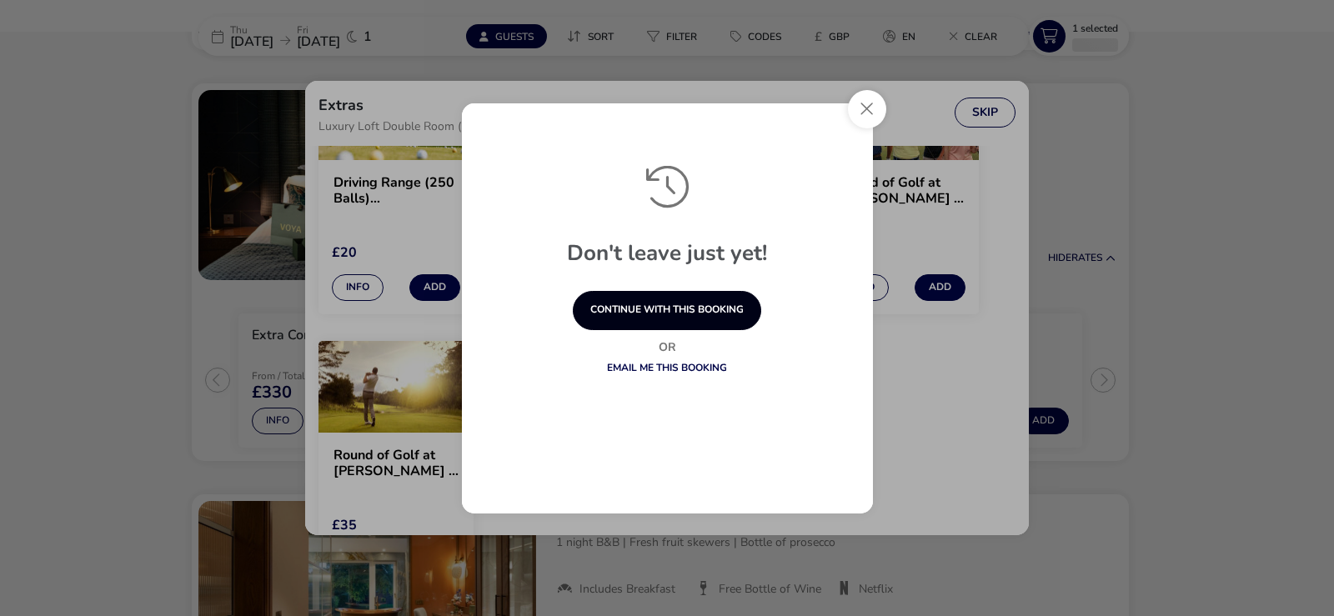
click at [690, 316] on button "continue with this booking" at bounding box center [667, 310] width 188 height 39
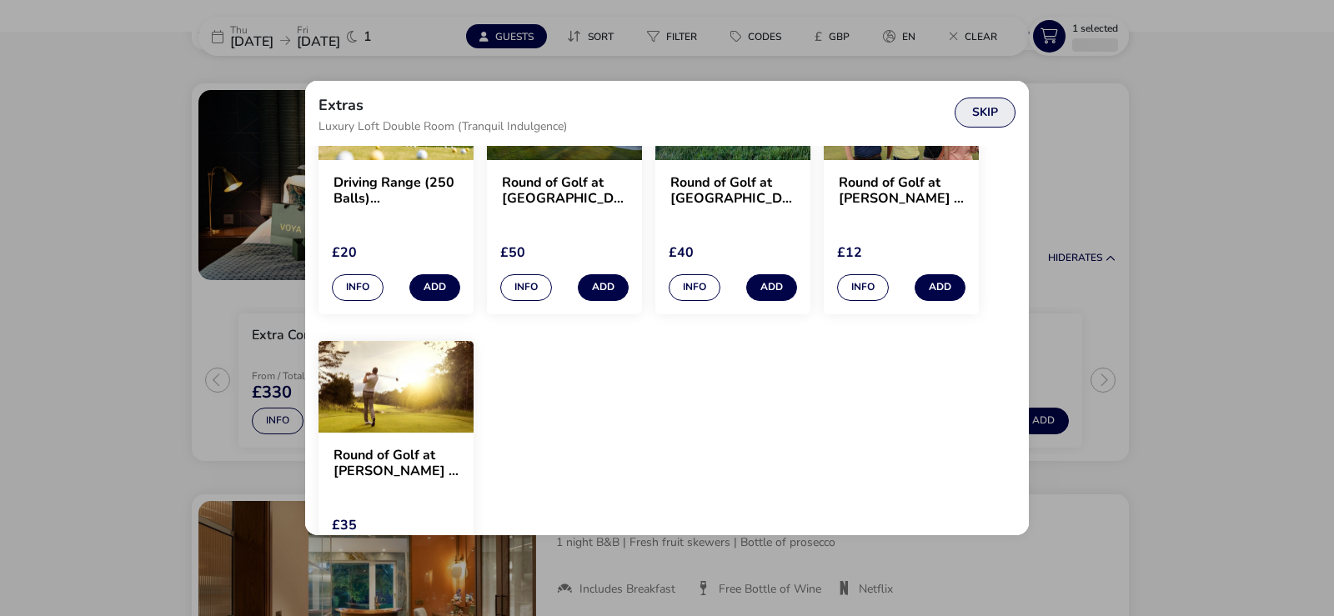
click at [984, 114] on button "Skip" at bounding box center [985, 113] width 61 height 30
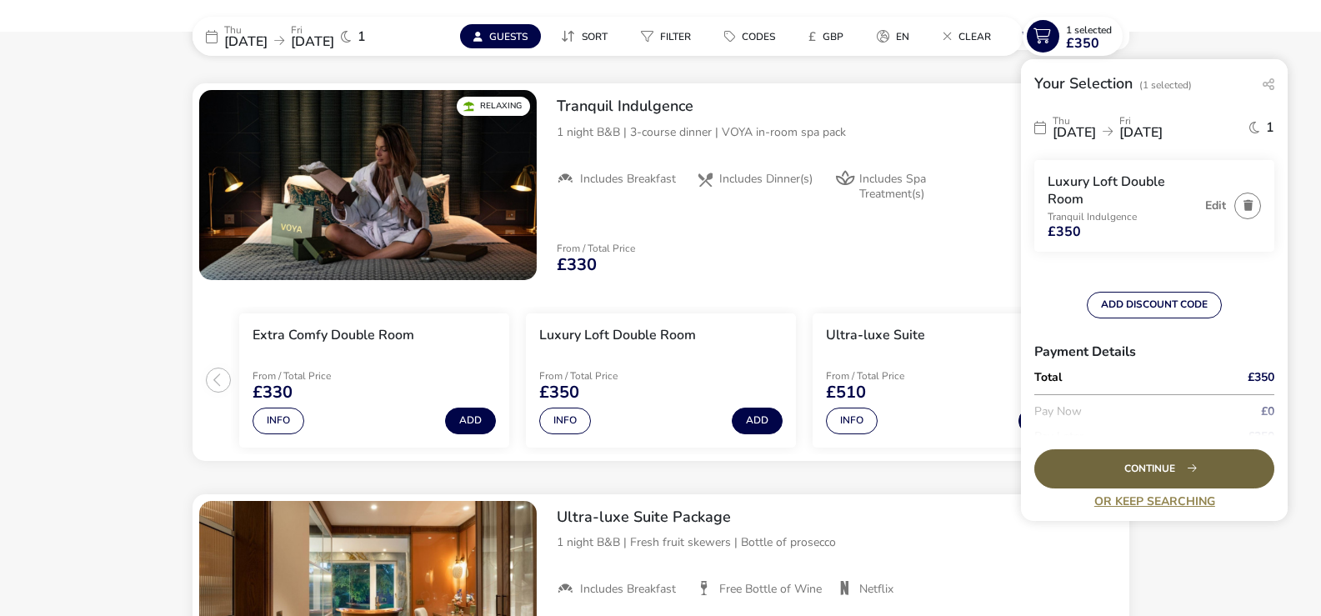
click at [1122, 466] on div "Continue" at bounding box center [1155, 468] width 240 height 39
